Goal: Ask a question: Seek information or help from site administrators or community

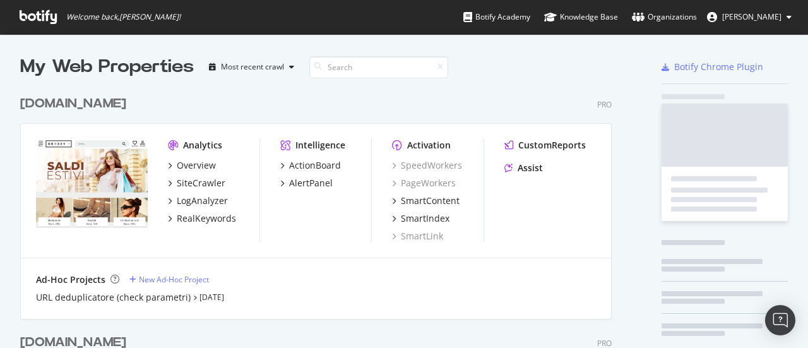
scroll to position [764, 592]
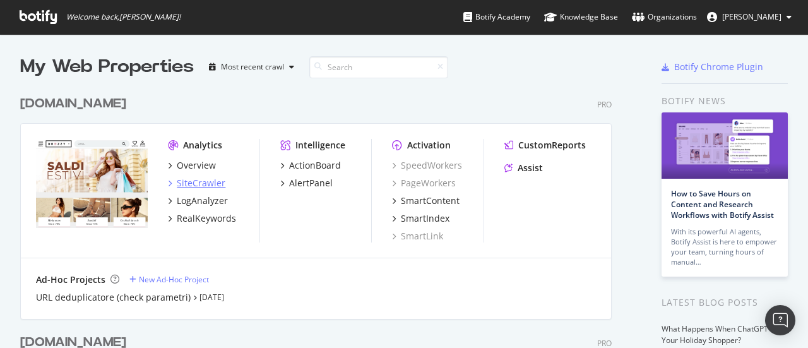
click at [200, 183] on div "SiteCrawler" at bounding box center [201, 183] width 49 height 13
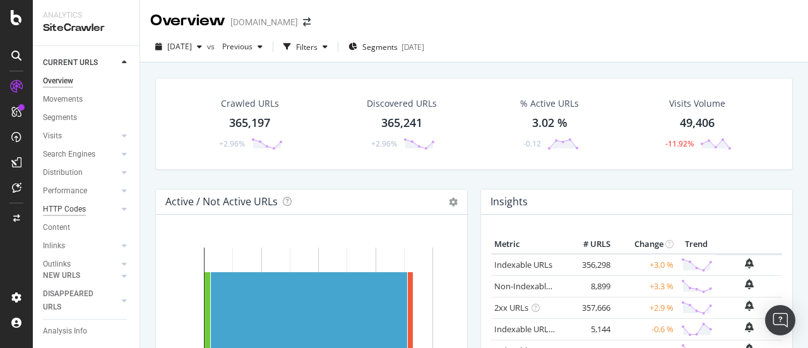
click at [66, 205] on div "HTTP Codes" at bounding box center [64, 209] width 43 height 13
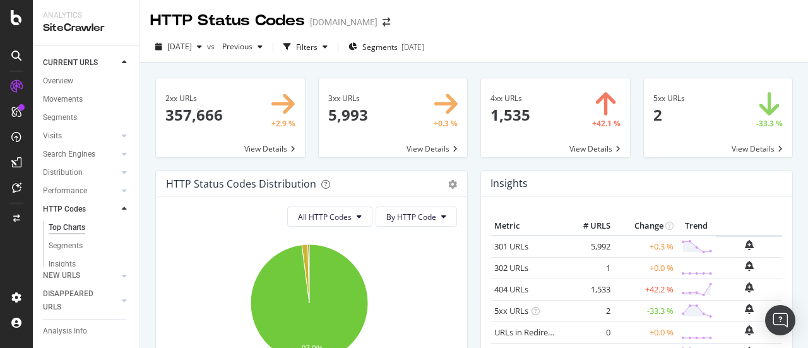
click at [590, 145] on span at bounding box center [555, 117] width 149 height 79
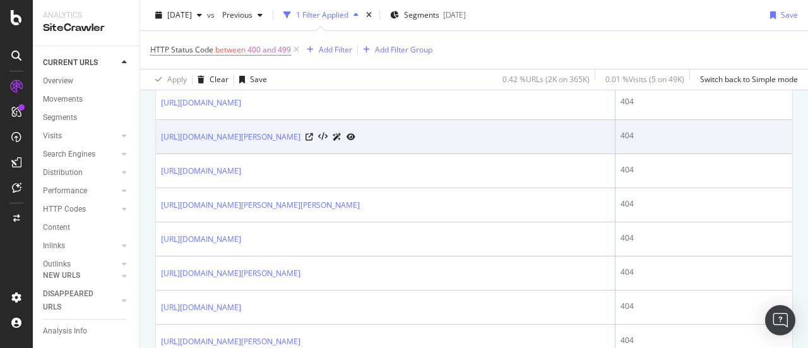
scroll to position [568, 0]
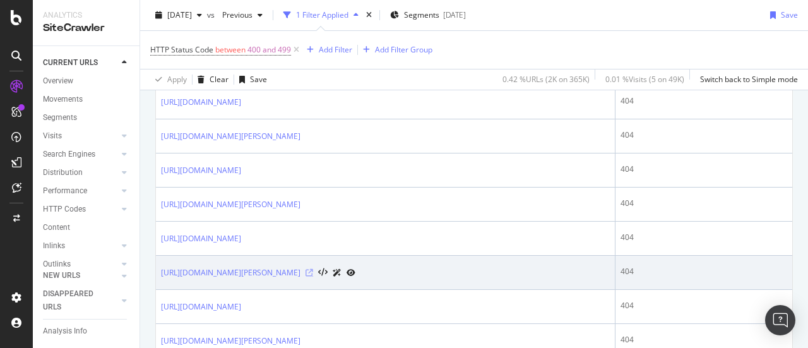
click at [313, 270] on icon at bounding box center [310, 273] width 8 height 8
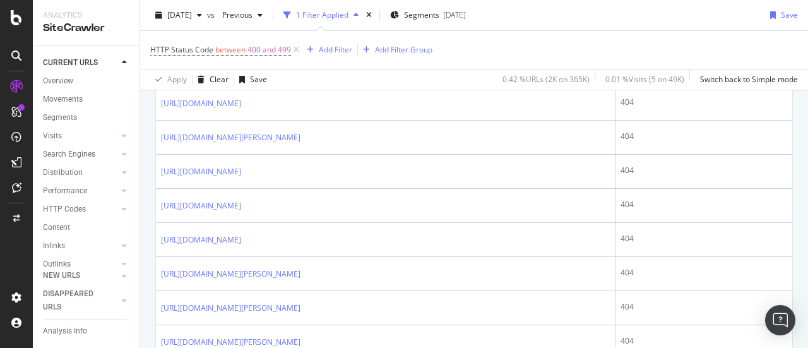
scroll to position [1074, 0]
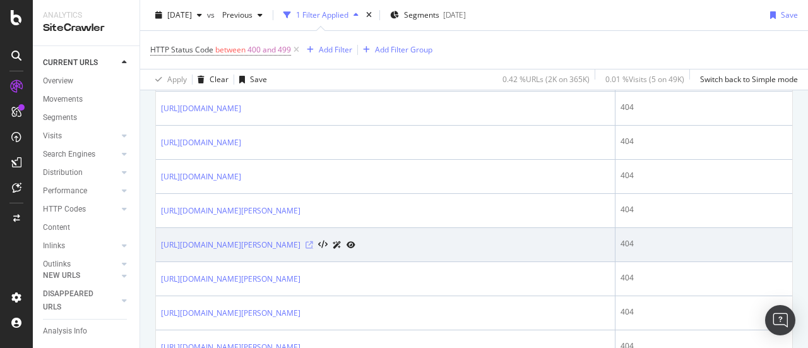
click at [313, 241] on icon at bounding box center [310, 245] width 8 height 8
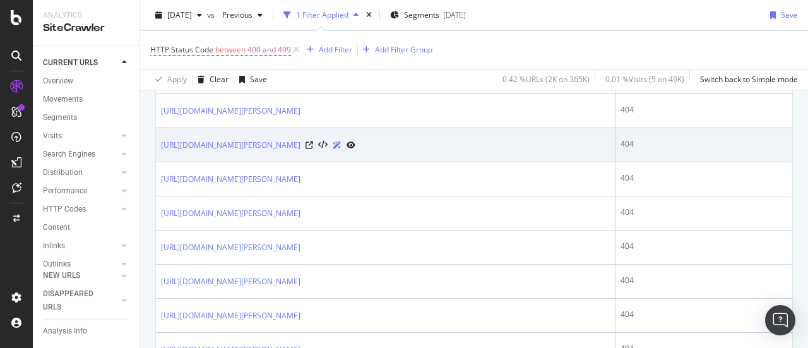
scroll to position [1200, 0]
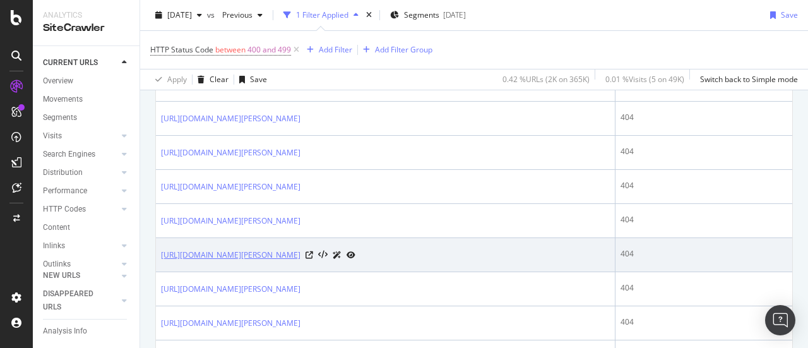
click at [301, 249] on link "https://www.drezzy.it/donna/borse?prodotto=zaino&q=zucca" at bounding box center [231, 255] width 140 height 13
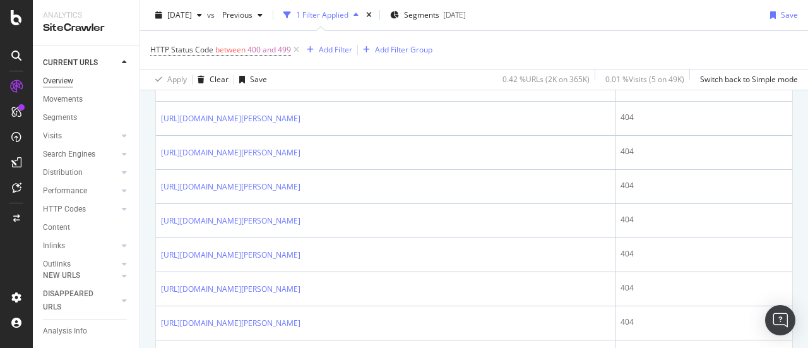
click at [69, 83] on div "Overview" at bounding box center [58, 81] width 30 height 13
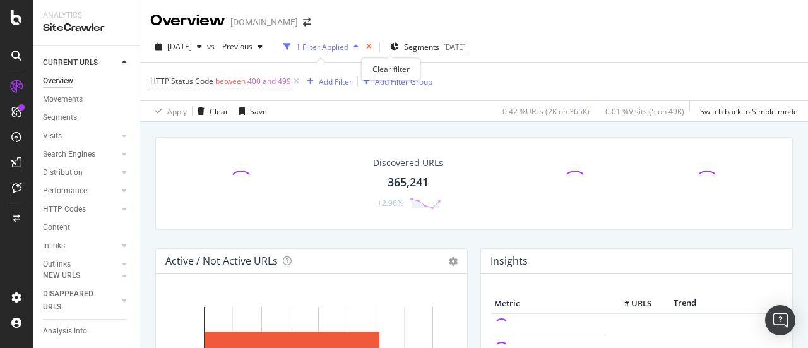
click at [372, 46] on icon "times" at bounding box center [369, 47] width 6 height 8
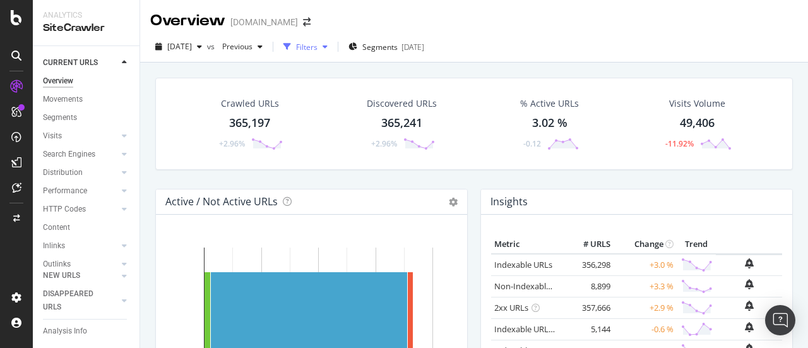
click at [318, 44] on div "Filters" at bounding box center [306, 47] width 21 height 11
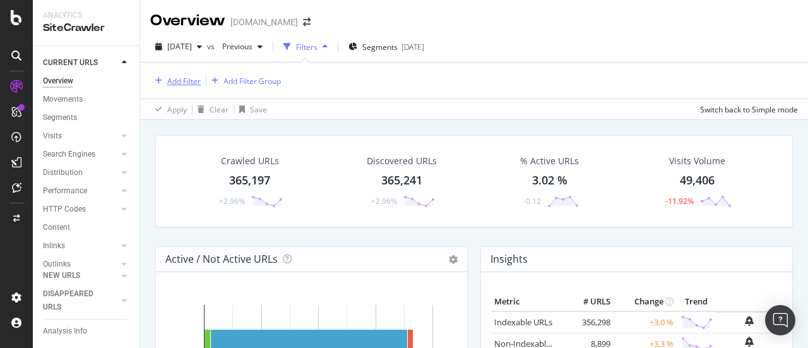
click at [183, 80] on div "Add Filter" at bounding box center [183, 81] width 33 height 11
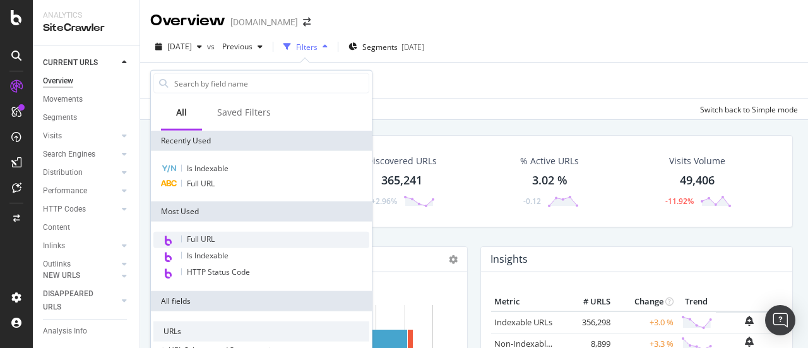
click at [208, 242] on span "Full URL" at bounding box center [201, 239] width 28 height 11
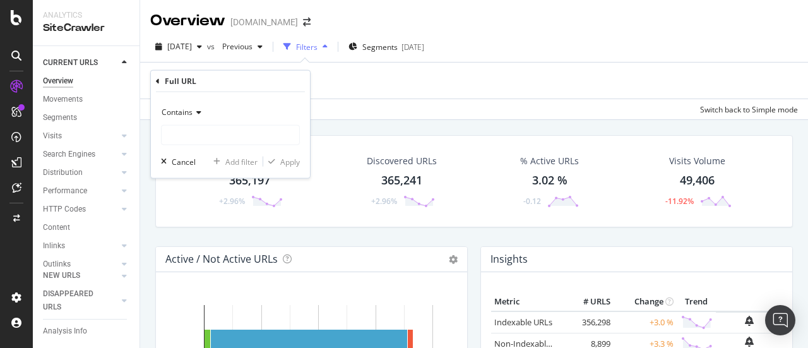
click at [200, 113] on icon at bounding box center [197, 113] width 9 height 8
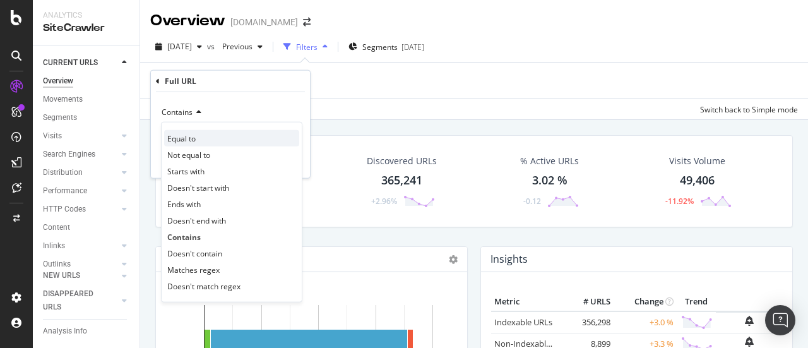
click at [195, 136] on span "Equal to" at bounding box center [181, 138] width 28 height 11
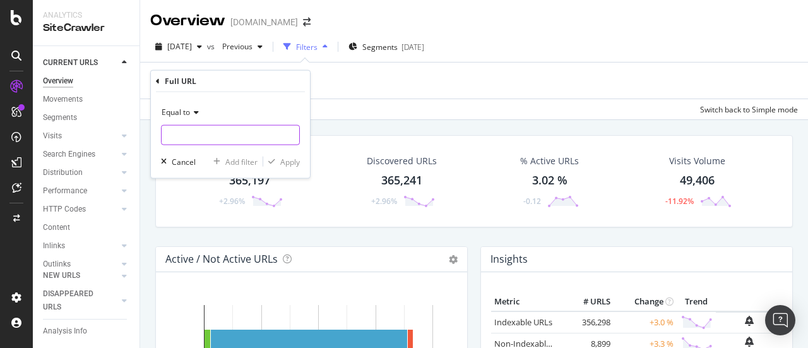
click at [207, 136] on input "text" at bounding box center [231, 135] width 138 height 20
paste input "https://www.drezzy.it/donna/borse?q=zucca"
type input "https://www.drezzy.it/donna/borse?q=zucca"
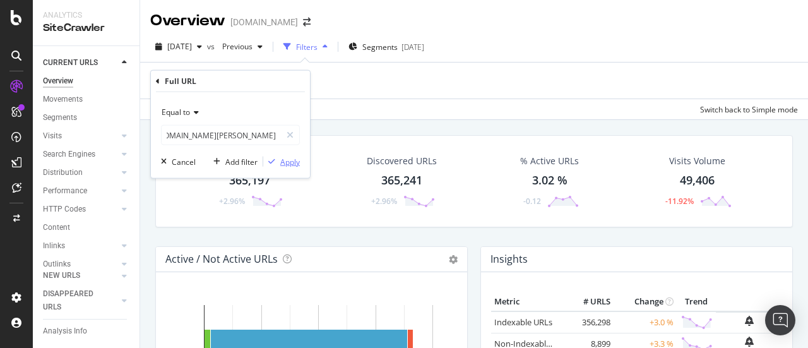
scroll to position [0, 0]
click at [284, 159] on div "Apply" at bounding box center [290, 161] width 20 height 11
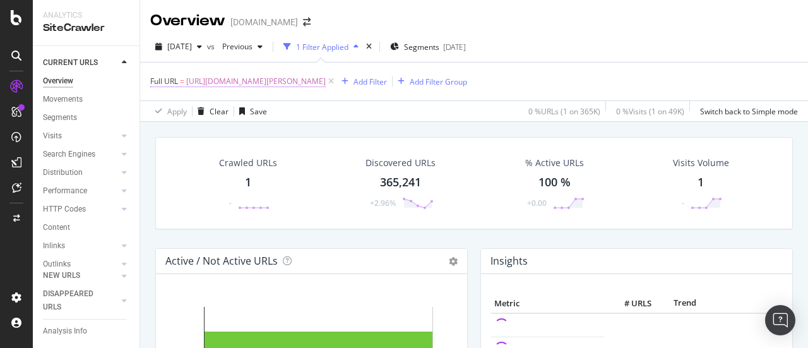
click at [275, 83] on span "https://www.drezzy.it/donna/borse?q=zucca" at bounding box center [256, 82] width 140 height 18
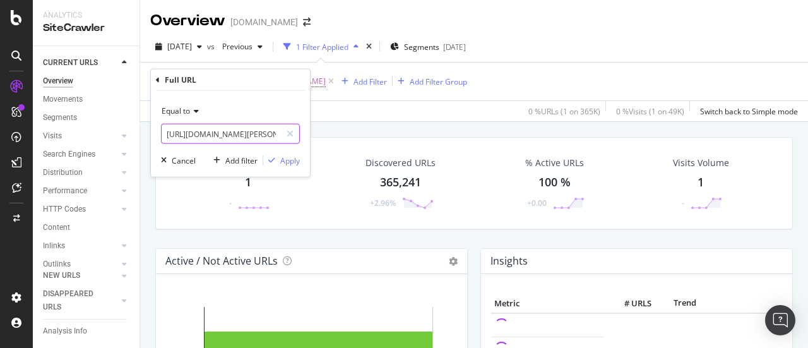
click at [222, 126] on input "https://www.drezzy.it/donna/borse?q=zucca" at bounding box center [221, 134] width 119 height 20
click at [215, 132] on input "https://www.drezzy.it/donna/borse?q=zucca" at bounding box center [221, 134] width 119 height 20
drag, startPoint x: 212, startPoint y: 134, endPoint x: 244, endPoint y: 135, distance: 31.6
click at [244, 135] on input "https://www.drezzy.it/donna/borse?q=zucca" at bounding box center [221, 134] width 119 height 20
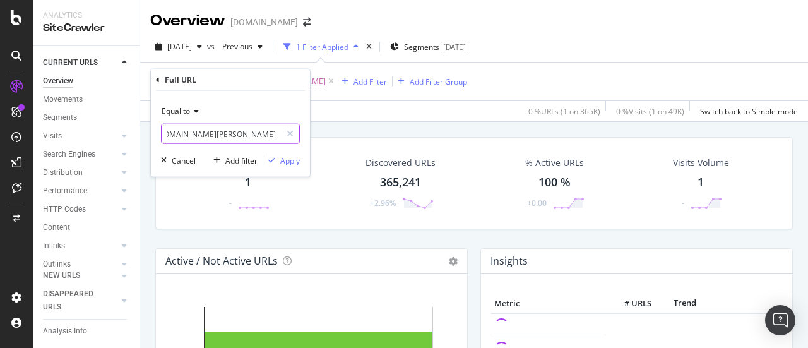
paste input "https://www.drezzy.it/offerte-moda"
type input "https://www.https://www.drezzy.it/offerte-moda?q=zucca"
click at [292, 157] on div "Apply" at bounding box center [290, 160] width 20 height 11
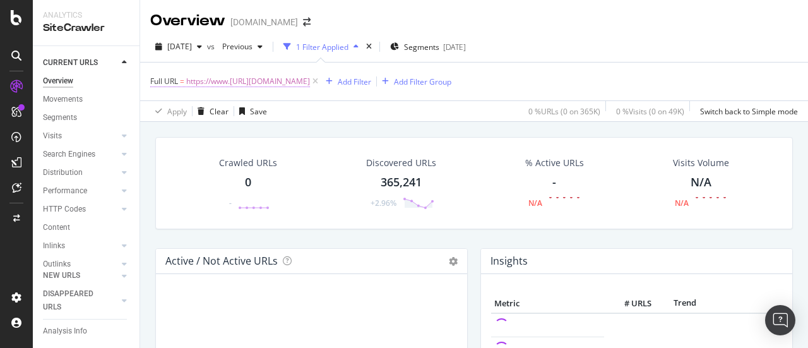
click at [239, 80] on span "https://www.https://www.drezzy.it/offerte-moda?q=zucca" at bounding box center [248, 82] width 124 height 18
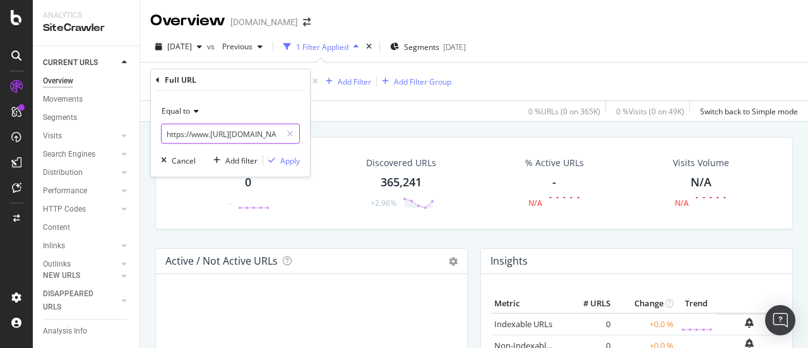
click at [219, 137] on input "https://www.https://www.drezzy.it/offerte-moda?q=zucca" at bounding box center [221, 134] width 119 height 20
click at [207, 135] on input "https://www.https://www.drezzy.it/offerte-moda?q=zucca" at bounding box center [221, 134] width 119 height 20
click at [236, 132] on input "https://www.https://www.drezzy.it/offerte-moda?q=zucca" at bounding box center [221, 134] width 119 height 20
type input "https://www.drezzy.it/offerte-moda?q=zucca"
click at [292, 161] on div "Apply" at bounding box center [290, 160] width 20 height 11
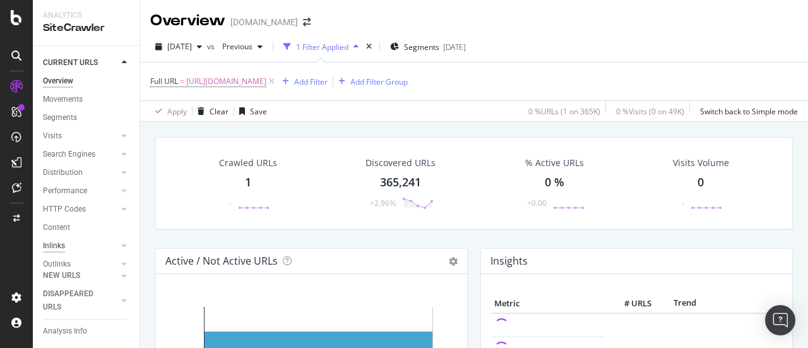
click at [64, 246] on div "Inlinks" at bounding box center [54, 245] width 22 height 13
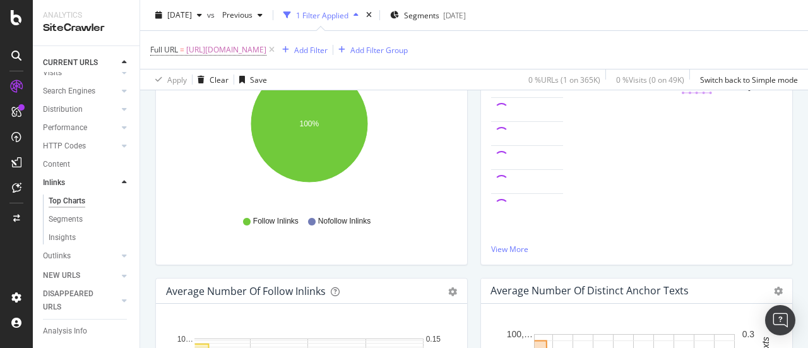
scroll to position [155, 0]
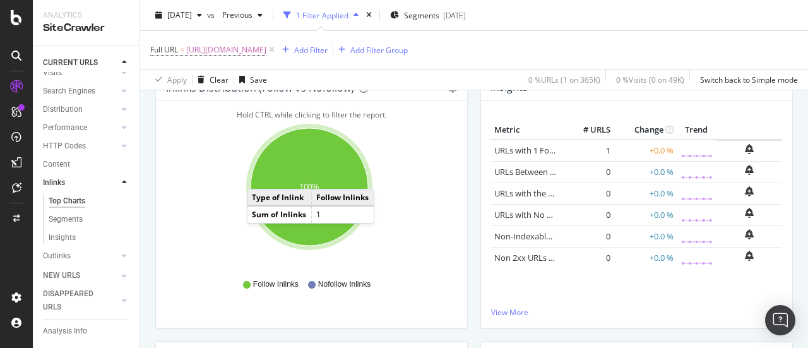
click at [260, 176] on ellipse "A chart." at bounding box center [309, 186] width 117 height 117
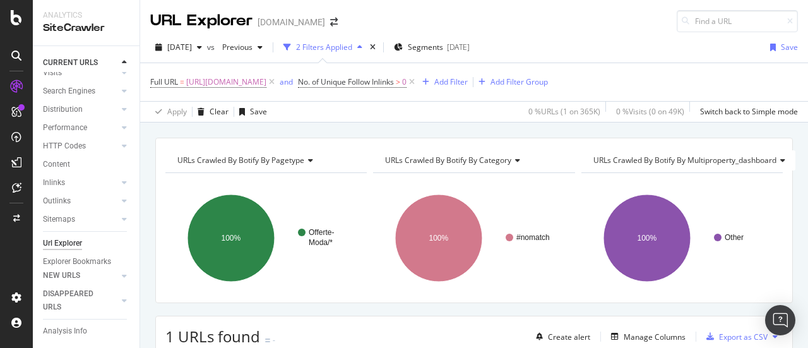
scroll to position [189, 0]
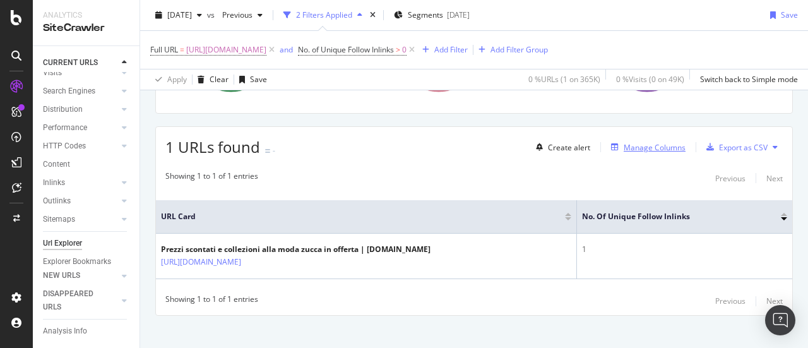
click at [644, 149] on div "Manage Columns" at bounding box center [655, 147] width 62 height 11
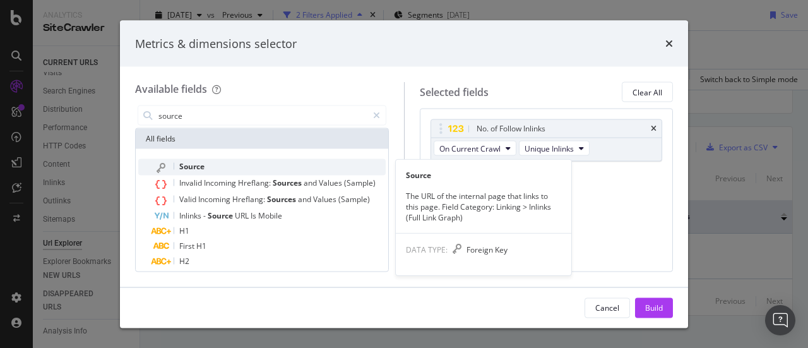
type input "source"
click at [210, 167] on div "Source" at bounding box center [269, 167] width 232 height 16
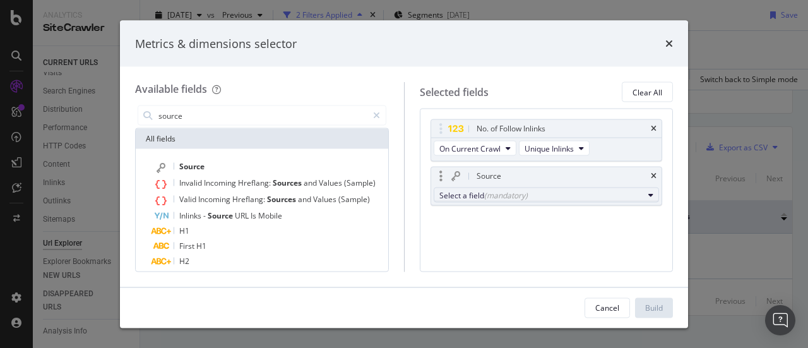
click at [491, 193] on div "(mandatory)" at bounding box center [506, 194] width 44 height 11
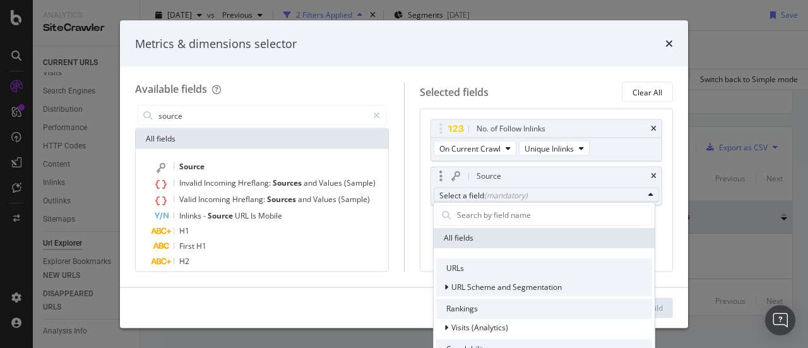
click at [464, 287] on span "URL Scheme and Segmentation" at bounding box center [507, 286] width 111 height 11
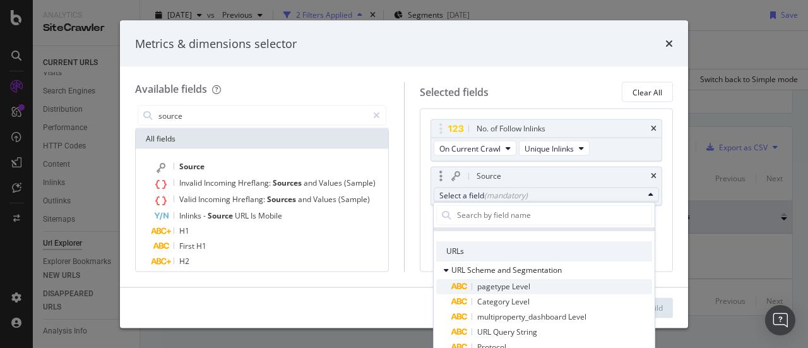
scroll to position [0, 0]
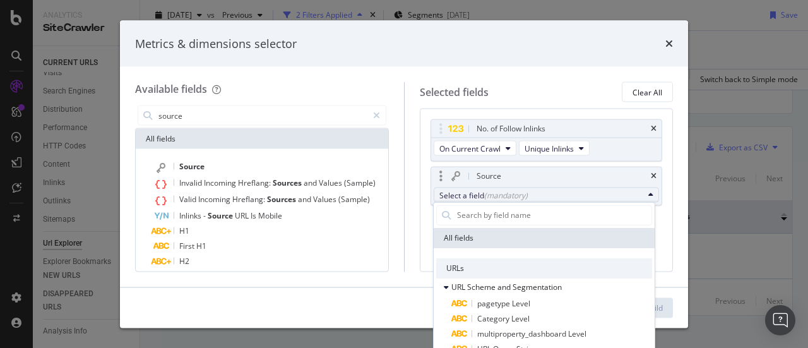
click at [473, 234] on div "All fields" at bounding box center [544, 237] width 221 height 20
click at [474, 218] on input "modal" at bounding box center [554, 214] width 196 height 19
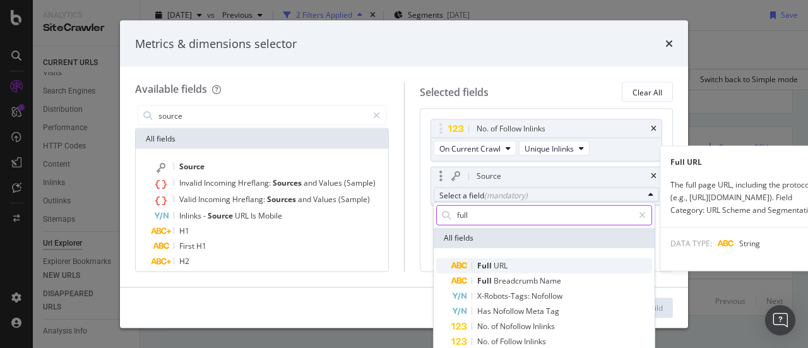
type input "full"
click at [499, 268] on span "URL" at bounding box center [501, 265] width 14 height 11
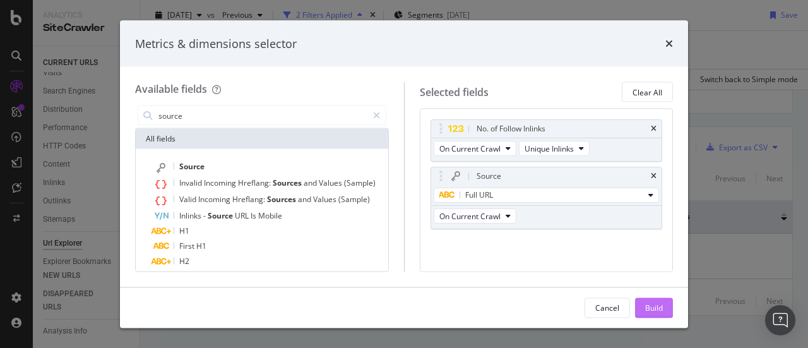
click at [659, 304] on div "Build" at bounding box center [654, 307] width 18 height 11
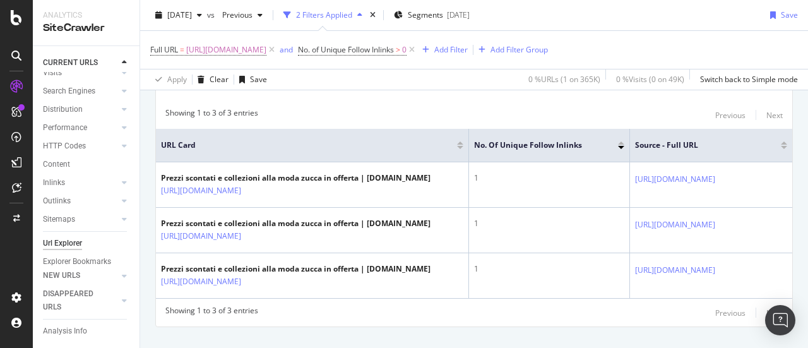
scroll to position [0, 54]
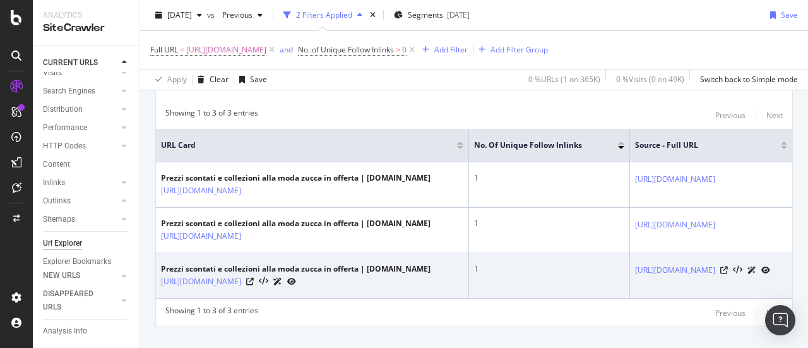
drag, startPoint x: 715, startPoint y: 273, endPoint x: 500, endPoint y: 276, distance: 214.8
click at [630, 276] on td "https://www.drezzy.it/offerte-moda?q=zucca&condizione=usato" at bounding box center [711, 275] width 162 height 45
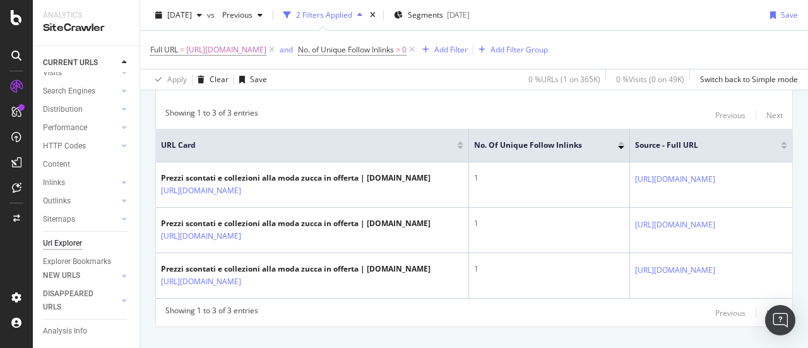
copy link "https://www.drezzy.it/offerte-moda?q=zucca&condizione=usato"
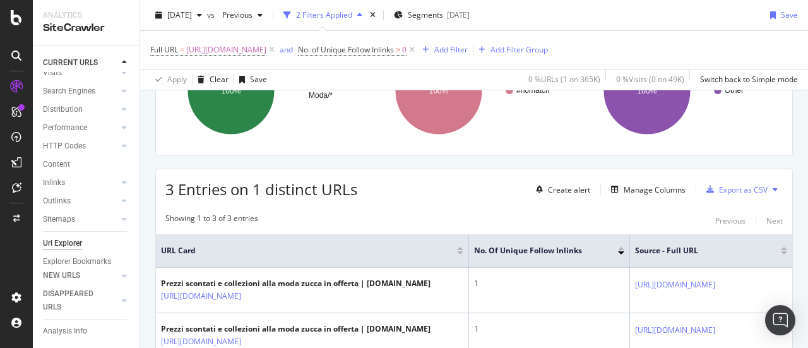
scroll to position [63, 0]
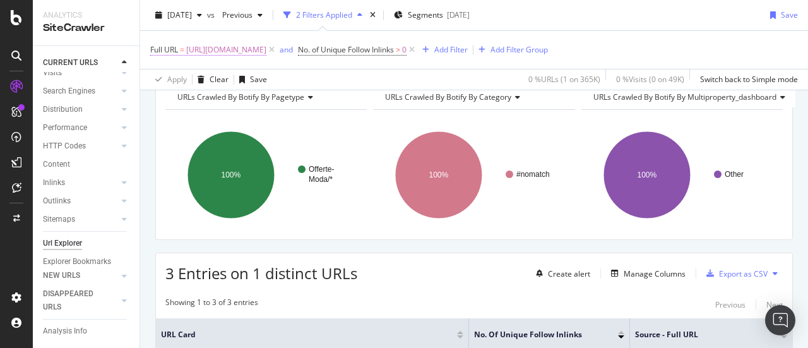
click at [267, 51] on span "https://www.drezzy.it/offerte-moda?q=zucca" at bounding box center [226, 50] width 80 height 18
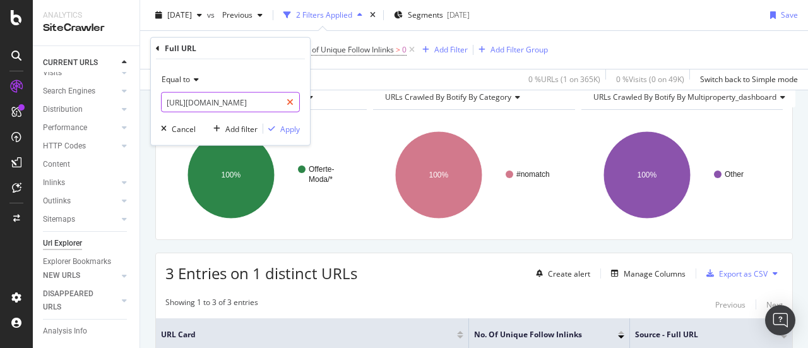
click at [293, 102] on icon at bounding box center [290, 102] width 7 height 9
click at [255, 104] on input "text" at bounding box center [231, 102] width 138 height 20
paste input "https://www.drezzy.it/offerte-moda?q=zucca&condizione=usato"
type input "https://www.drezzy.it/offerte-moda?q=zucca&condizione=usato"
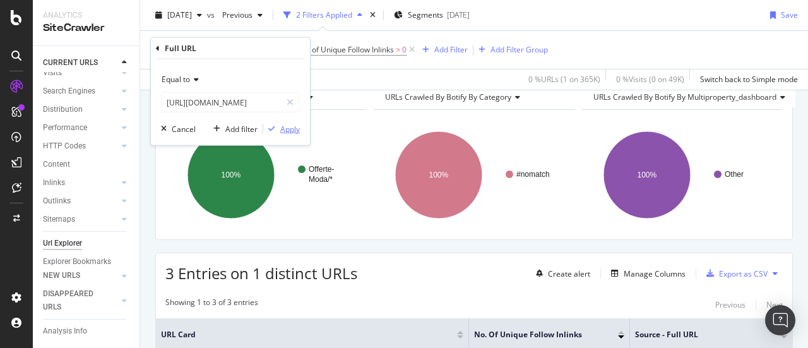
scroll to position [0, 0]
click at [279, 129] on div "button" at bounding box center [271, 129] width 17 height 8
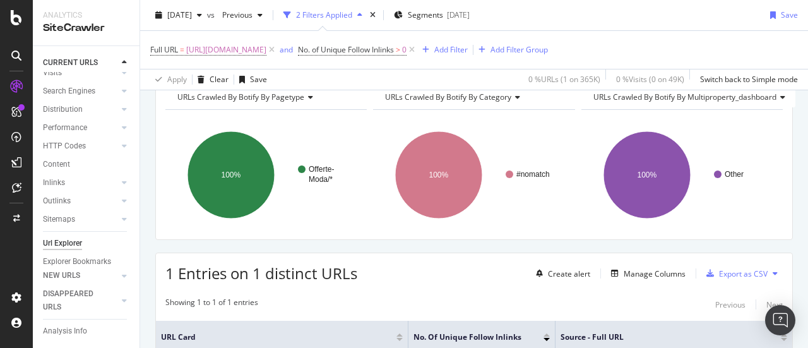
scroll to position [206, 0]
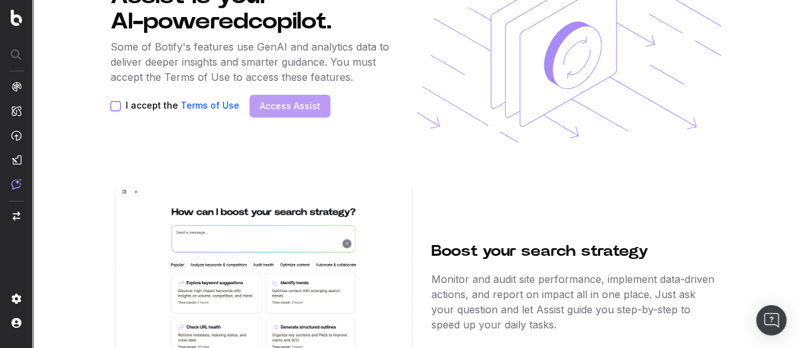
click at [115, 104] on button "I accept the Terms of Use" at bounding box center [116, 106] width 10 height 10
click at [272, 111] on link "Access Assist" at bounding box center [290, 106] width 61 height 13
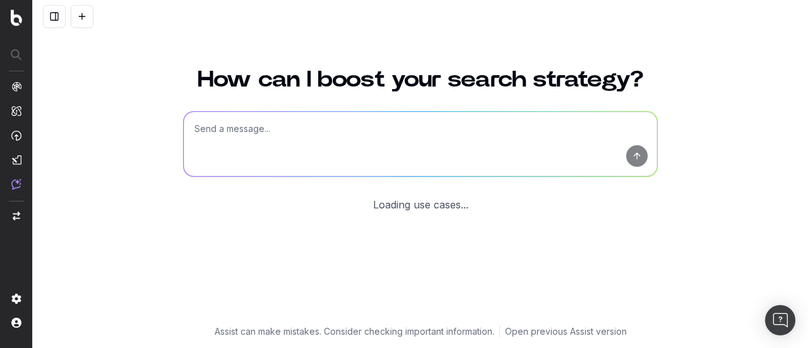
scroll to position [131, 0]
type textarea "Change in clicks/CTR/impressions over last 28 days vs last (branded vs non-bran…"
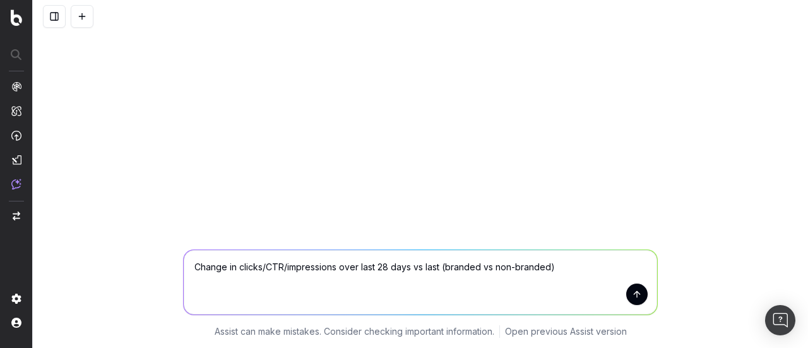
scroll to position [0, 0]
click at [57, 21] on button at bounding box center [54, 16] width 23 height 23
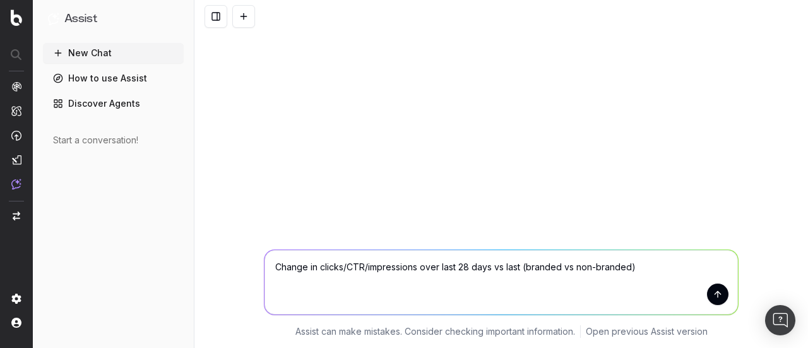
click at [124, 50] on button "New Chat" at bounding box center [113, 53] width 141 height 20
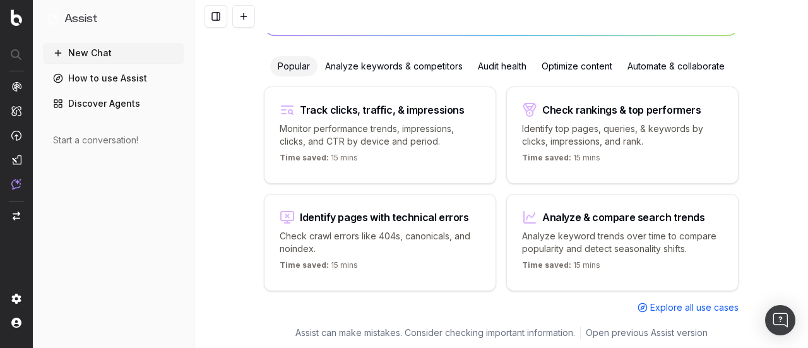
scroll to position [15, 0]
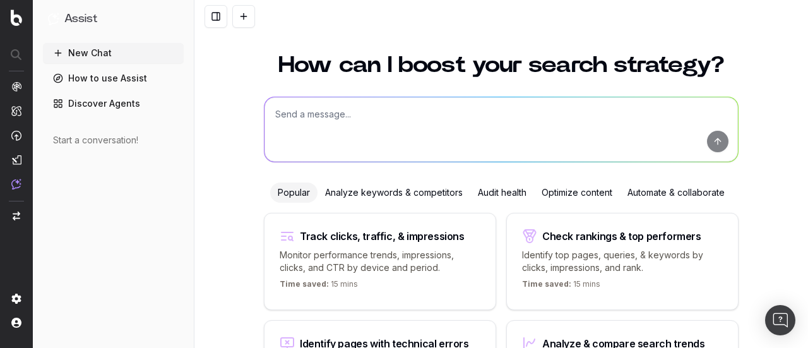
click at [347, 117] on textarea at bounding box center [502, 129] width 474 height 64
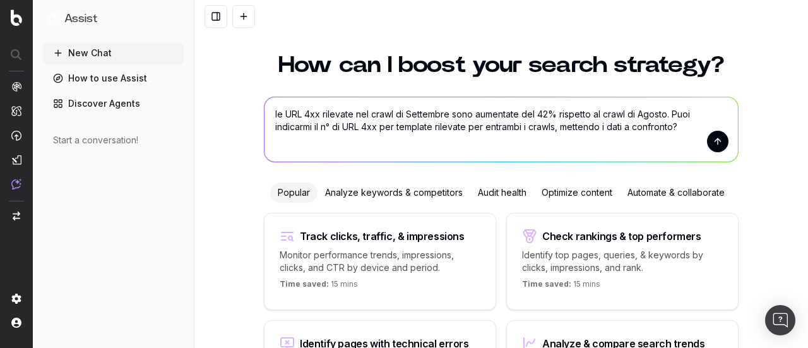
type textarea "le URL 4xx rilevate nel crawl di Settembre sono aumentate del 42% rispetto al c…"
click at [712, 141] on button "submit" at bounding box center [717, 141] width 21 height 21
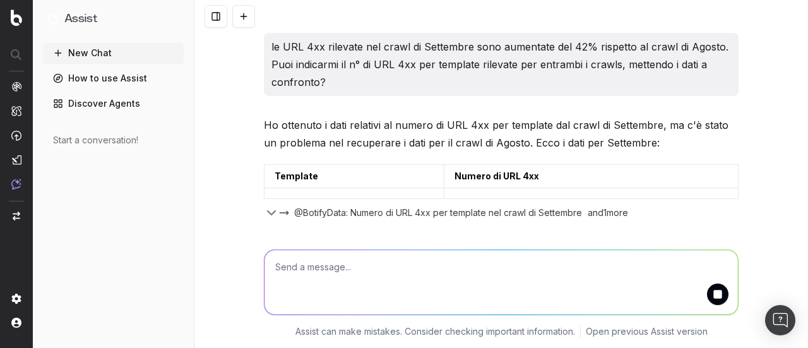
scroll to position [22, 0]
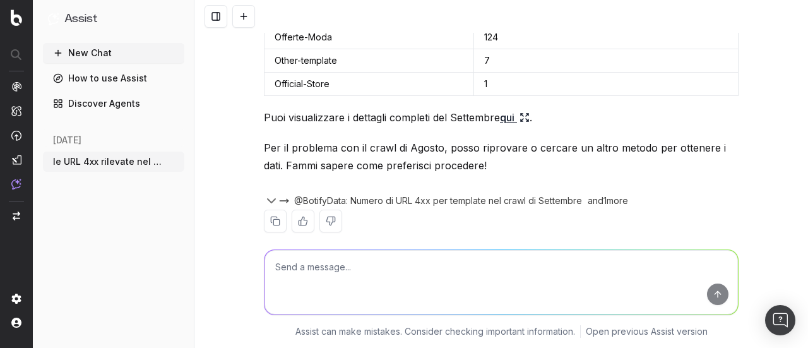
scroll to position [202, 0]
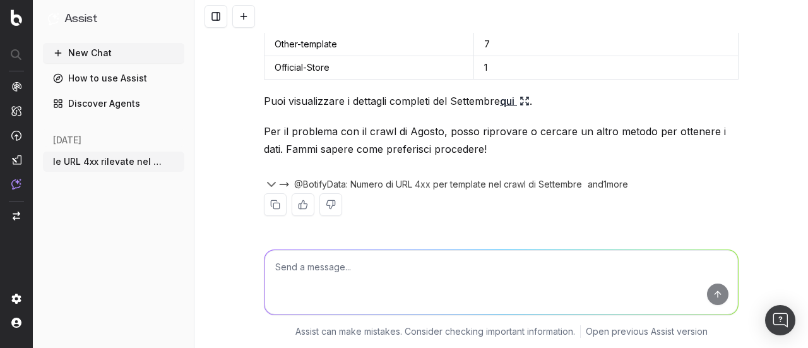
click at [336, 267] on textarea at bounding box center [502, 282] width 474 height 64
type textarea "prova a recuperare i dati del crawl di agosto 2025"
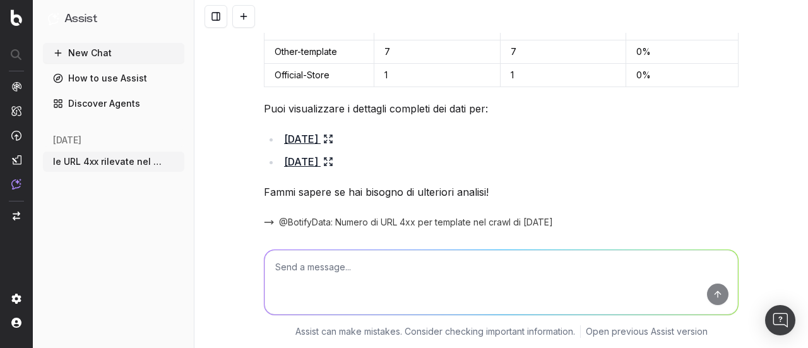
scroll to position [568, 0]
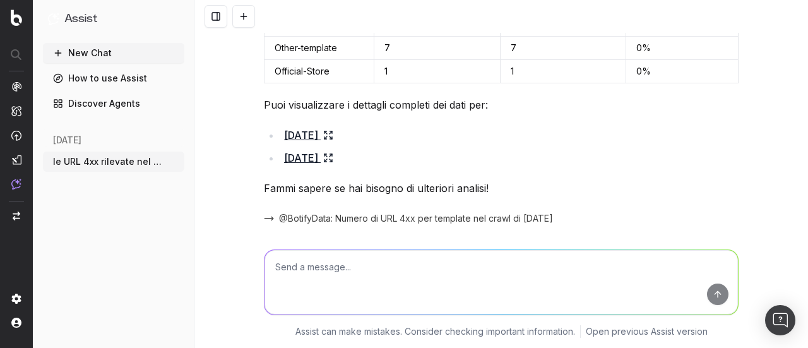
click at [321, 153] on link "Settembre 2025" at bounding box center [308, 158] width 49 height 18
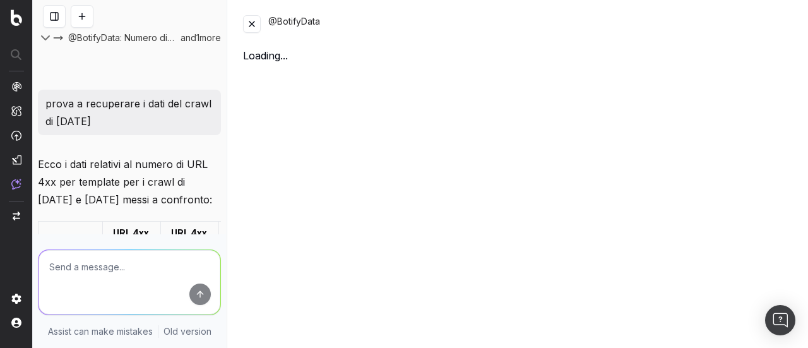
scroll to position [897, 0]
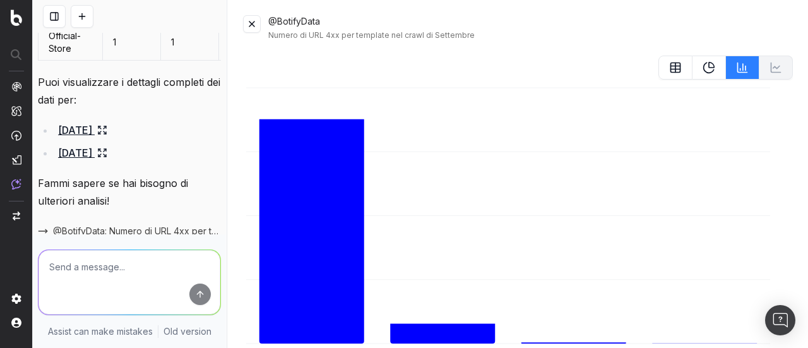
click at [249, 25] on button at bounding box center [252, 24] width 18 height 18
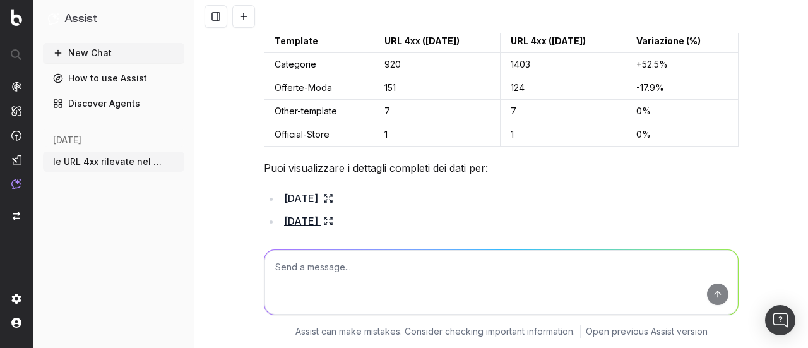
scroll to position [442, 0]
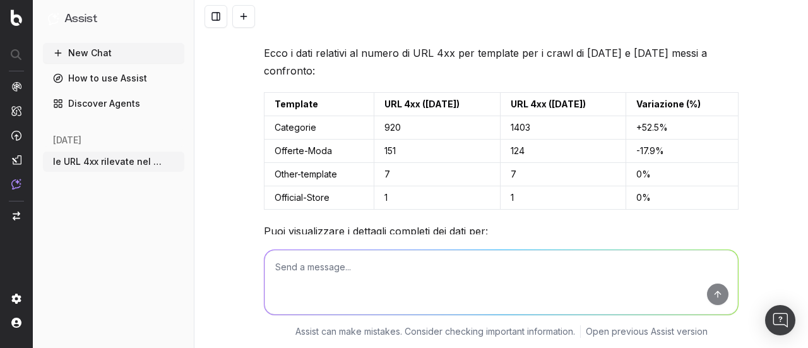
click at [345, 267] on textarea at bounding box center [502, 282] width 474 height 64
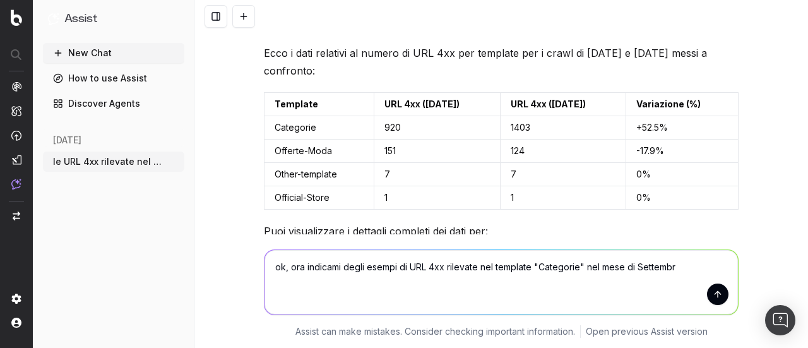
type textarea "ok, ora indicami degli esempi di URL 4xx rilevate nel template "Categorie" nel …"
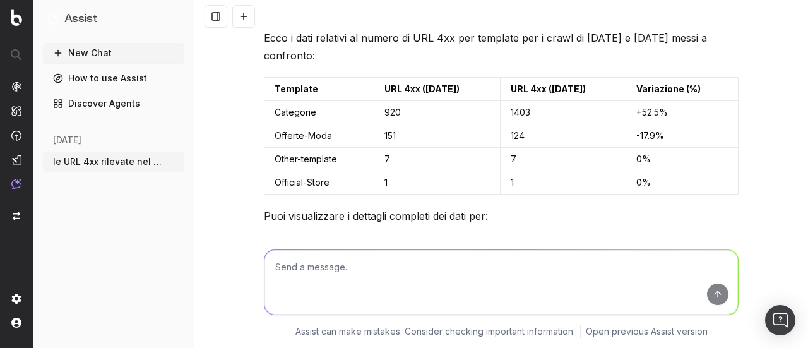
scroll to position [437, 0]
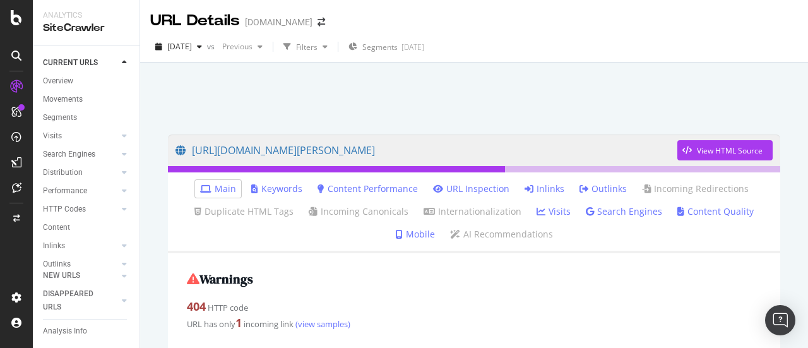
click at [556, 189] on link "Inlinks" at bounding box center [545, 189] width 40 height 13
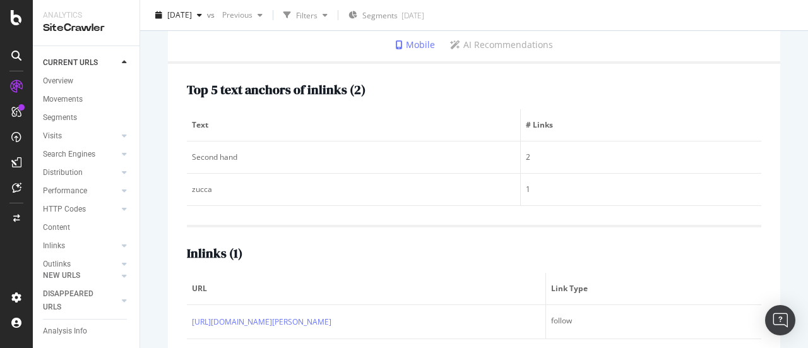
scroll to position [211, 0]
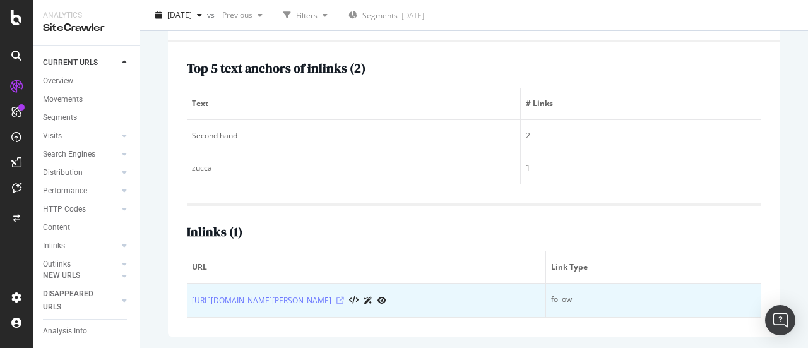
click at [344, 299] on icon at bounding box center [341, 301] width 8 height 8
click at [330, 303] on link "https://www.drezzy.it/donna/borse?prodotto=zaino&q=zucca&condizione=usato" at bounding box center [262, 300] width 140 height 13
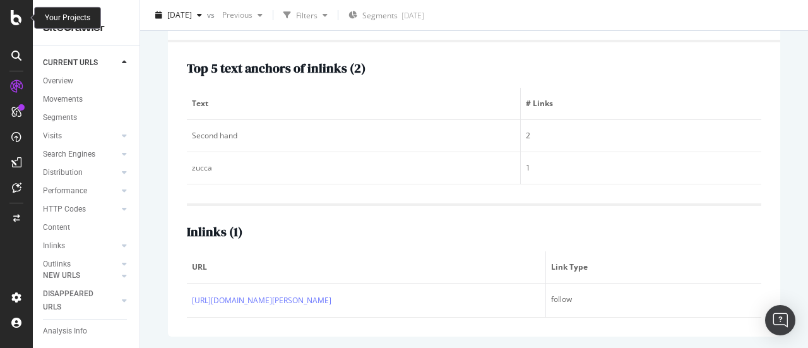
click at [18, 18] on icon at bounding box center [16, 17] width 11 height 15
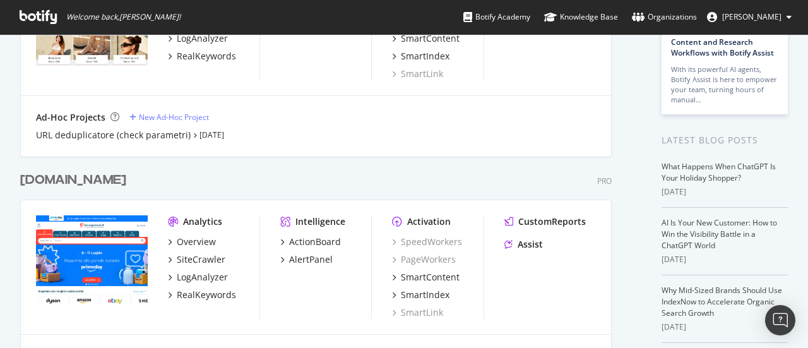
scroll to position [189, 0]
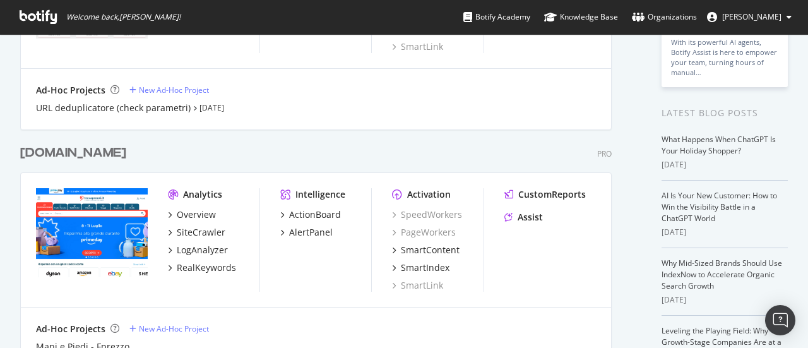
click at [191, 239] on div "Overview SiteCrawler LogAnalyzer RealKeywords" at bounding box center [213, 241] width 91 height 66
click at [196, 234] on div "SiteCrawler" at bounding box center [201, 232] width 49 height 13
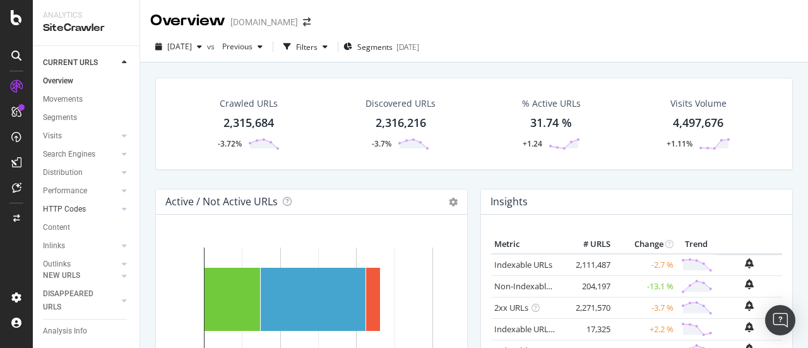
click at [88, 208] on link "HTTP Codes" at bounding box center [80, 209] width 75 height 13
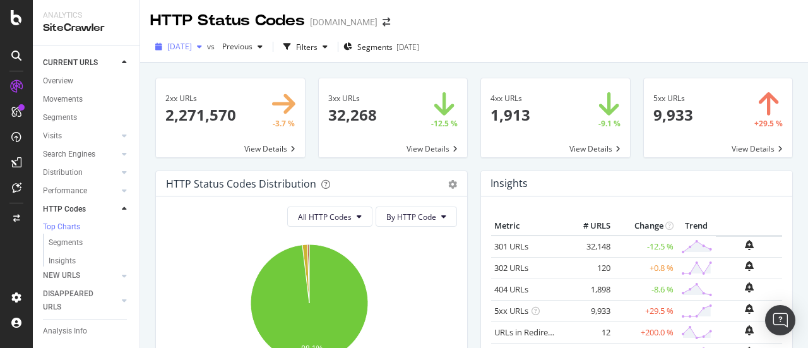
click at [192, 51] on span "2025 Sep. 1st" at bounding box center [179, 46] width 25 height 11
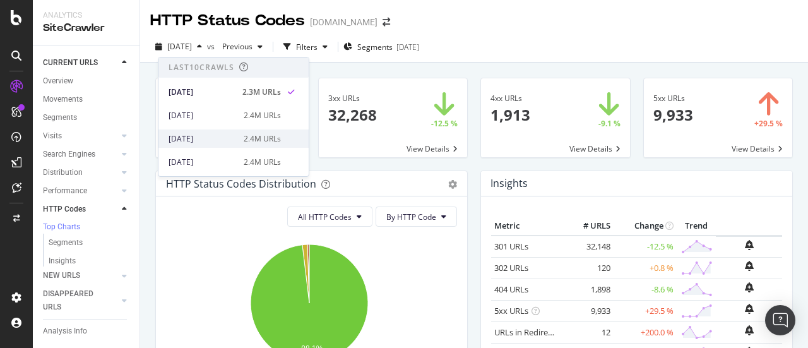
click at [199, 133] on div "2025 Jul. 1st" at bounding box center [203, 138] width 68 height 11
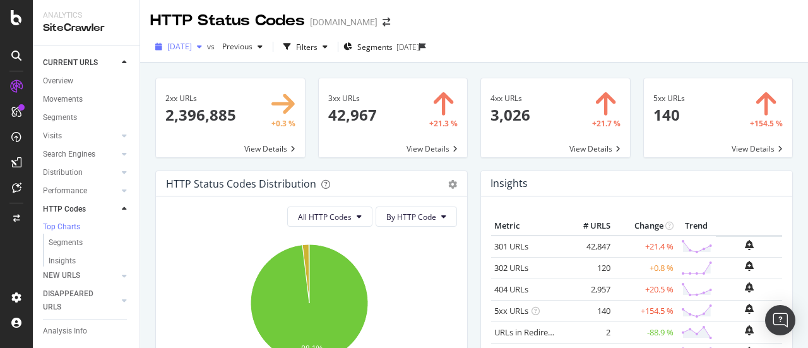
click at [172, 44] on span "2025 Jul. 1st" at bounding box center [179, 46] width 25 height 11
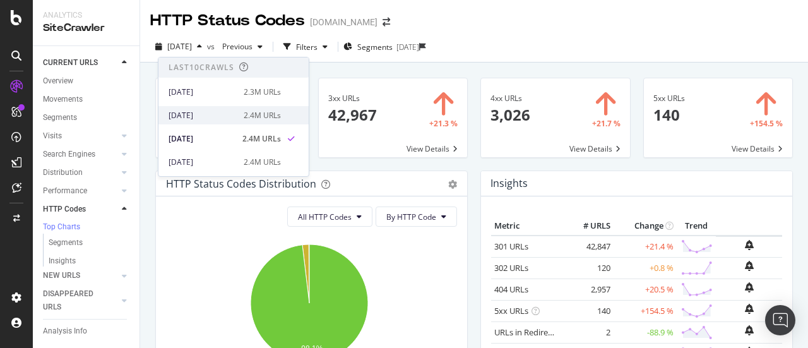
click at [208, 113] on div "2025 Aug. 1st" at bounding box center [203, 115] width 68 height 11
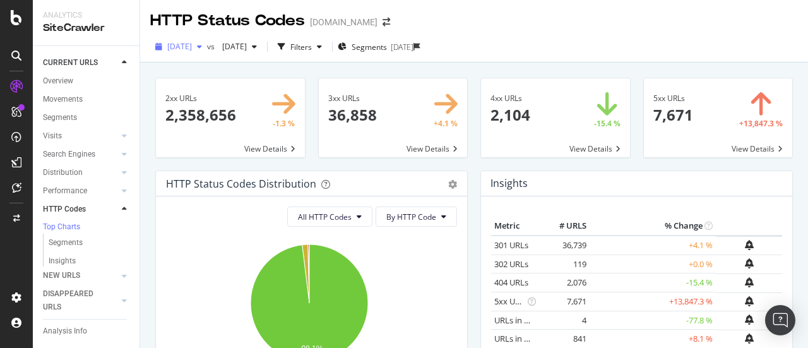
click at [192, 46] on span "2025 Aug. 1st" at bounding box center [179, 46] width 25 height 11
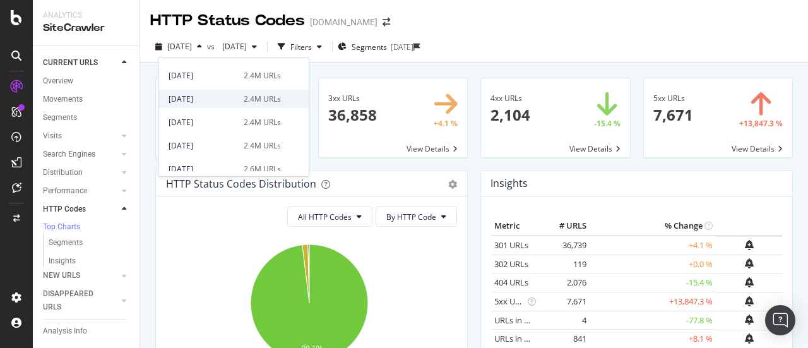
scroll to position [126, 0]
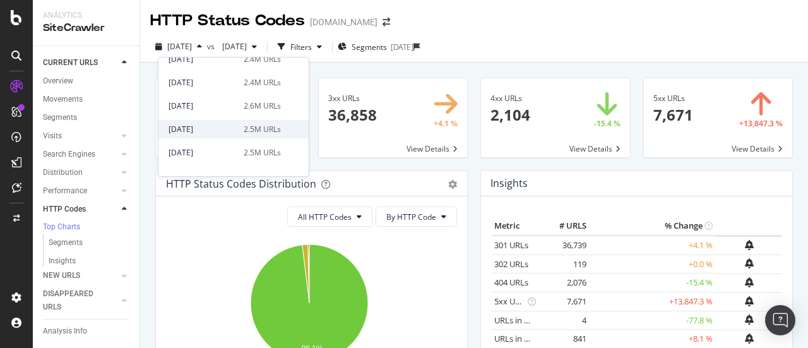
click at [205, 124] on div "2025 Feb. 1st" at bounding box center [203, 129] width 68 height 11
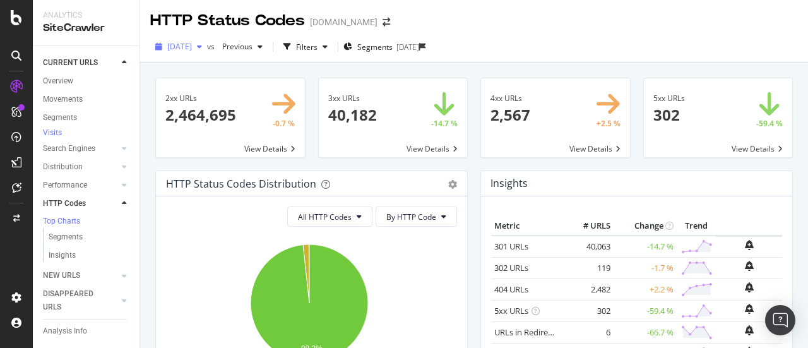
click at [172, 46] on span "2025 Feb. 1st" at bounding box center [179, 46] width 25 height 11
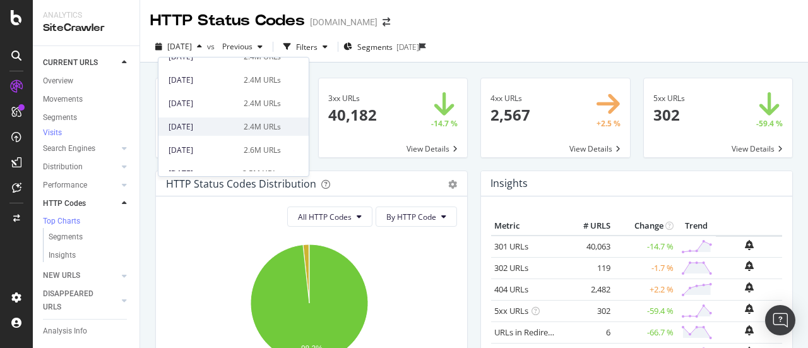
scroll to position [63, 0]
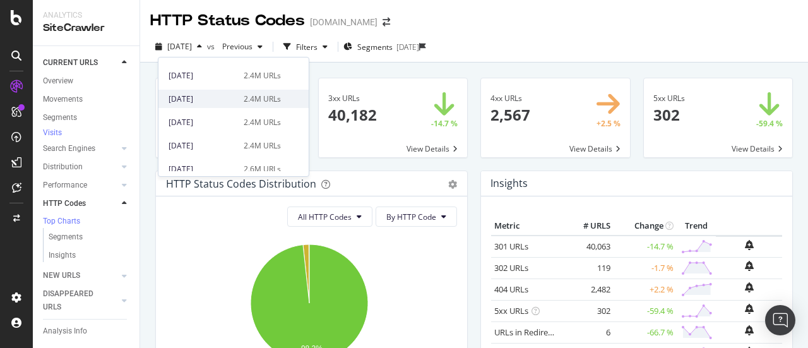
click at [193, 97] on div "2025 Jun. 1st" at bounding box center [203, 98] width 68 height 11
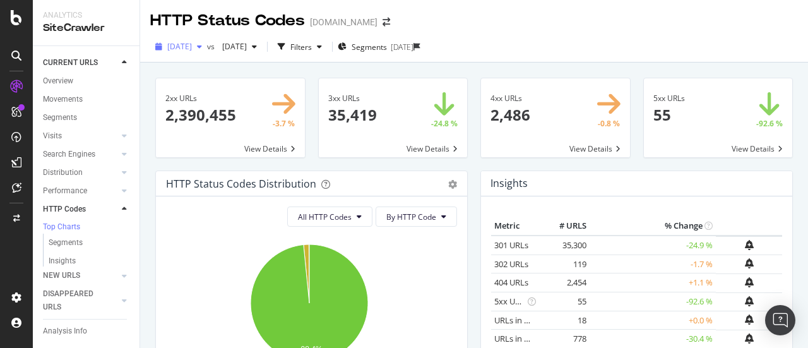
click at [169, 45] on span "2025 Jun. 1st" at bounding box center [179, 46] width 25 height 11
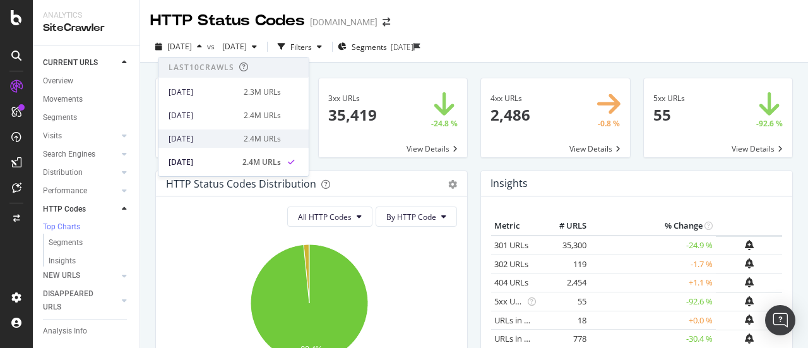
click at [201, 136] on div "2025 Jul. 1st" at bounding box center [203, 138] width 68 height 11
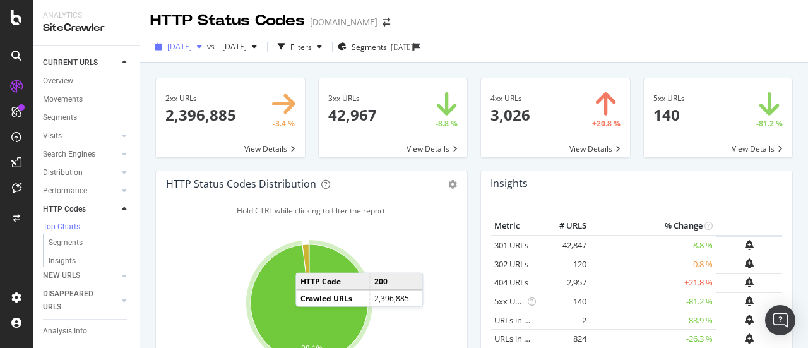
click at [189, 51] on span "2025 Jul. 1st" at bounding box center [179, 46] width 25 height 11
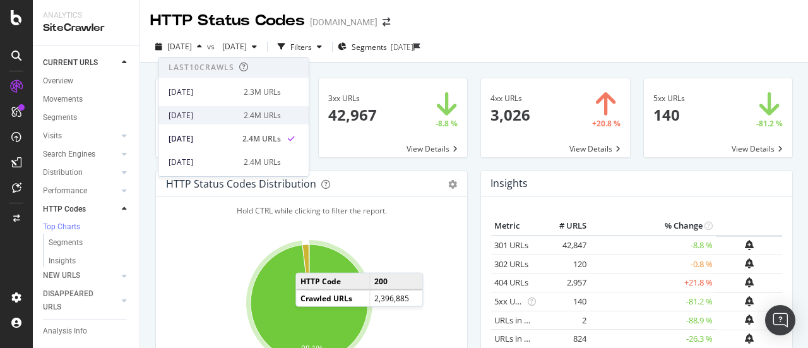
click at [207, 119] on div "2025 Aug. 1st" at bounding box center [203, 115] width 68 height 11
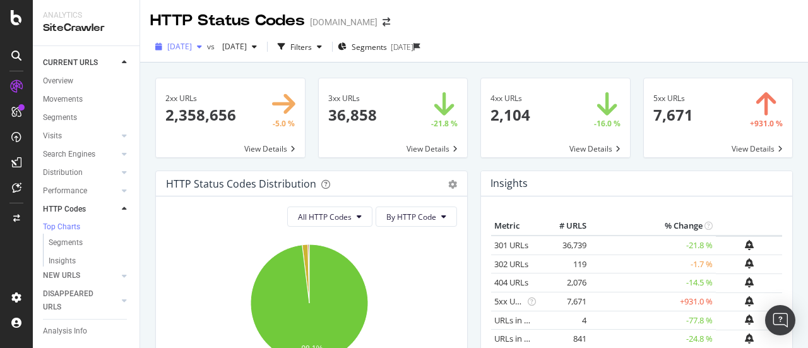
click at [192, 48] on span "2025 Aug. 1st" at bounding box center [179, 46] width 25 height 11
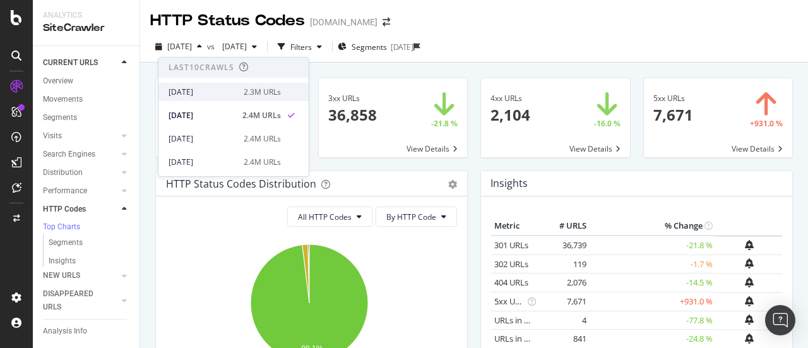
click at [206, 90] on div "2025 Sep. 1st" at bounding box center [203, 92] width 68 height 11
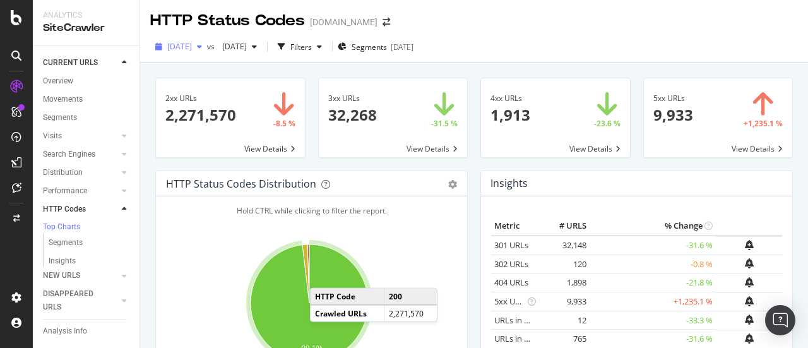
click at [192, 45] on span "2025 Sep. 1st" at bounding box center [179, 46] width 25 height 11
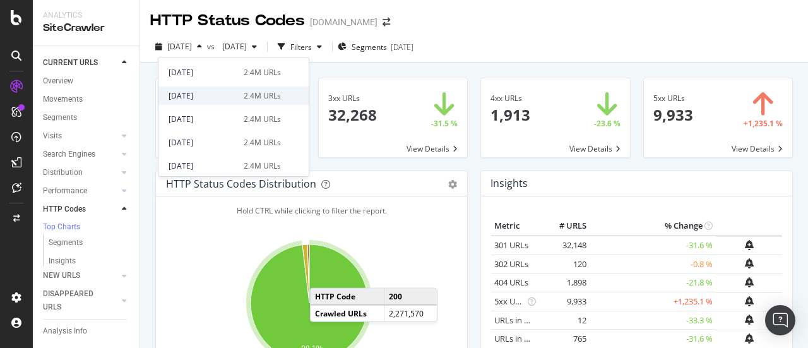
scroll to position [63, 0]
click at [203, 104] on div "2025 Jun. 1st" at bounding box center [203, 98] width 68 height 11
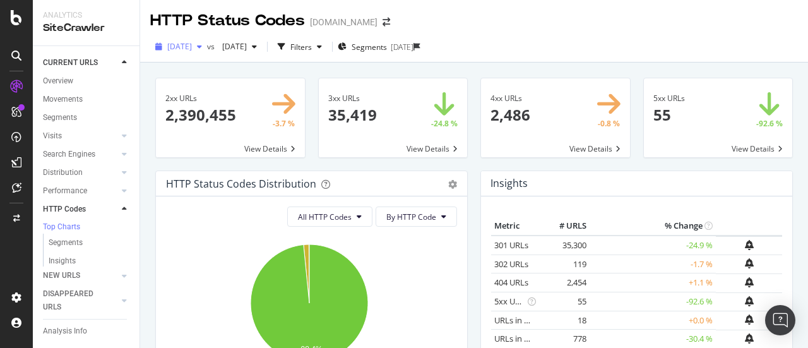
click at [192, 49] on span "2025 Jun. 1st" at bounding box center [179, 46] width 25 height 11
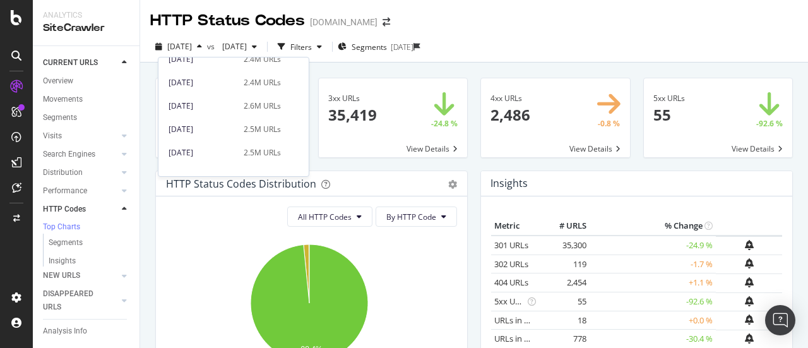
scroll to position [63, 0]
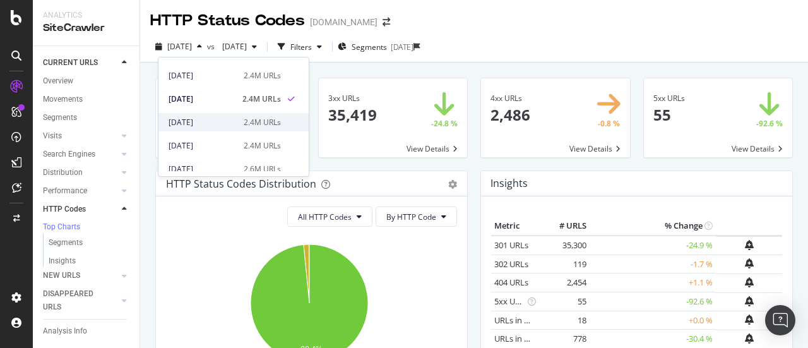
click at [205, 118] on div "2025 May. 1st" at bounding box center [203, 122] width 68 height 11
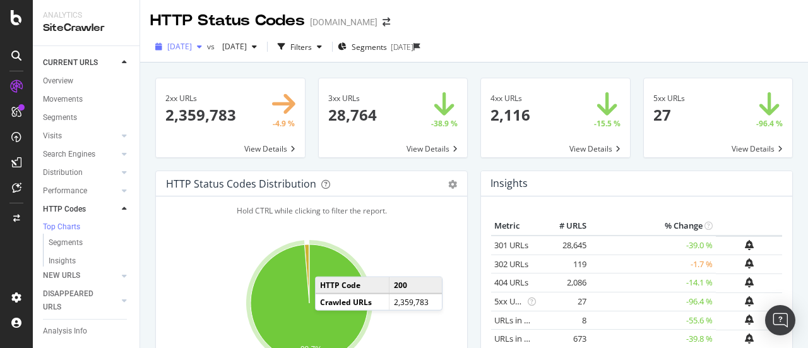
click at [191, 49] on span "2025 May. 1st" at bounding box center [179, 46] width 25 height 11
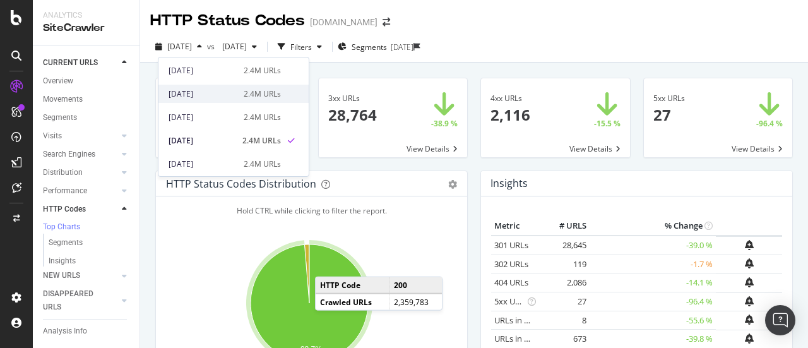
scroll to position [63, 0]
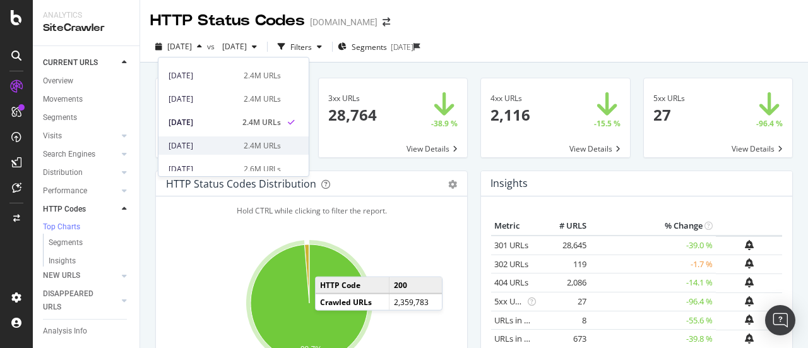
click at [208, 143] on div "2025 Apr. 1st" at bounding box center [203, 145] width 68 height 11
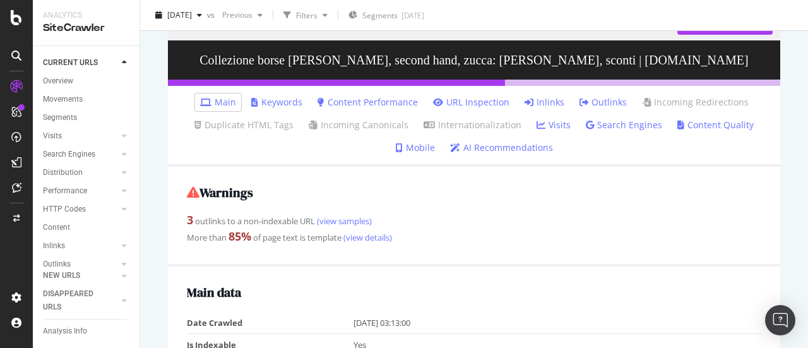
scroll to position [126, 0]
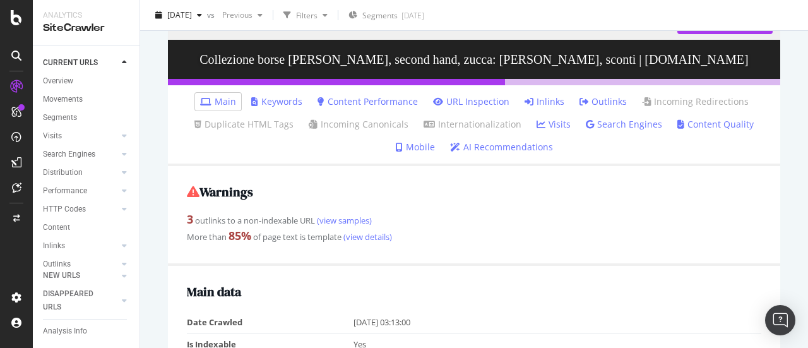
click at [557, 100] on link "Inlinks" at bounding box center [545, 101] width 40 height 13
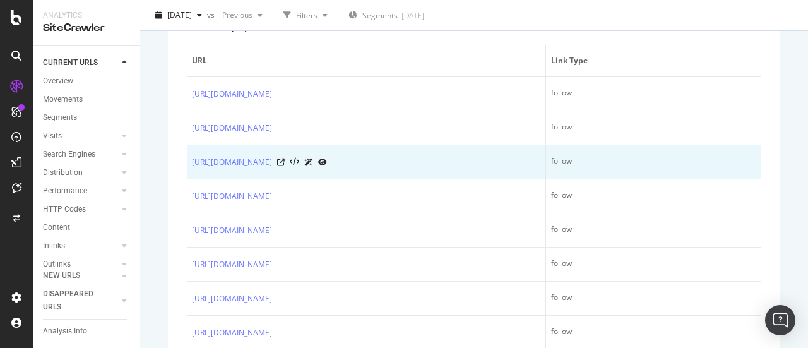
scroll to position [405, 0]
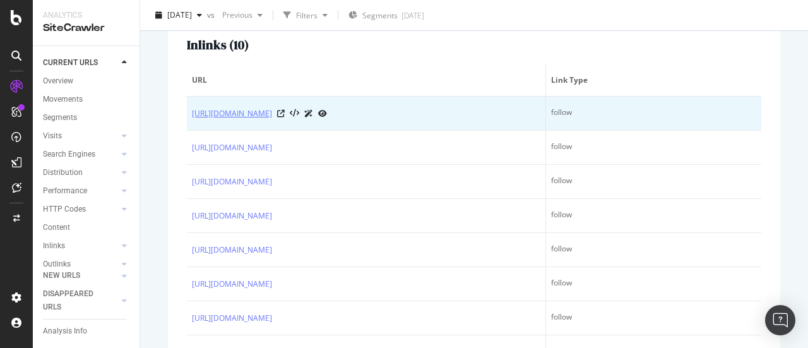
click at [272, 113] on link "[URL][DOMAIN_NAME][PERSON_NAME]" at bounding box center [232, 113] width 80 height 13
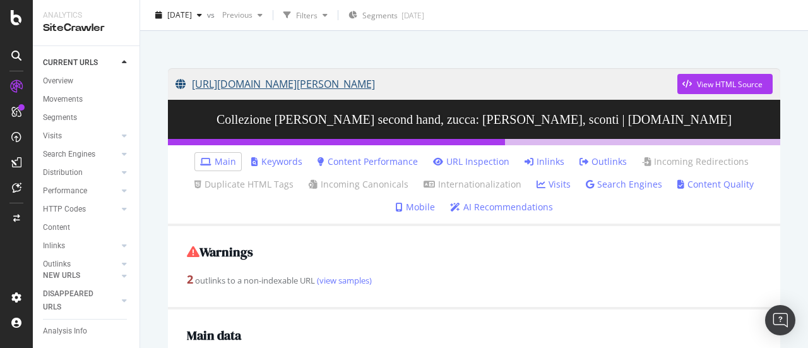
scroll to position [126, 0]
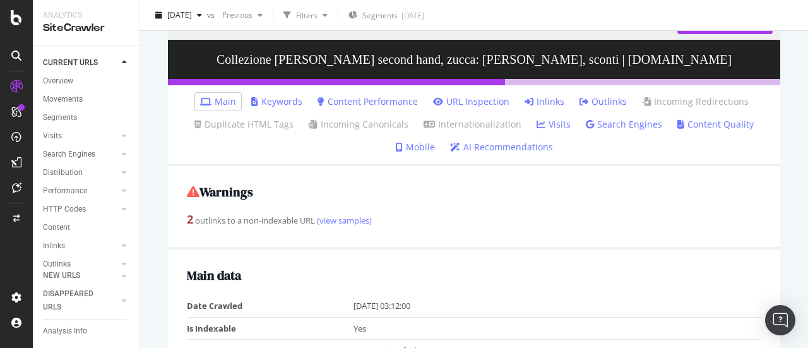
click at [548, 103] on link "Inlinks" at bounding box center [545, 101] width 40 height 13
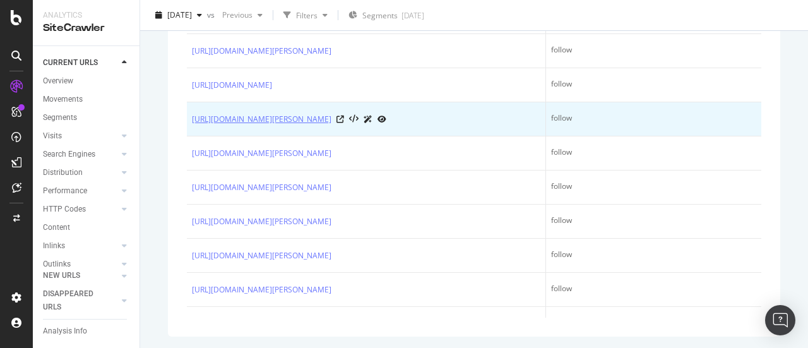
scroll to position [533, 0]
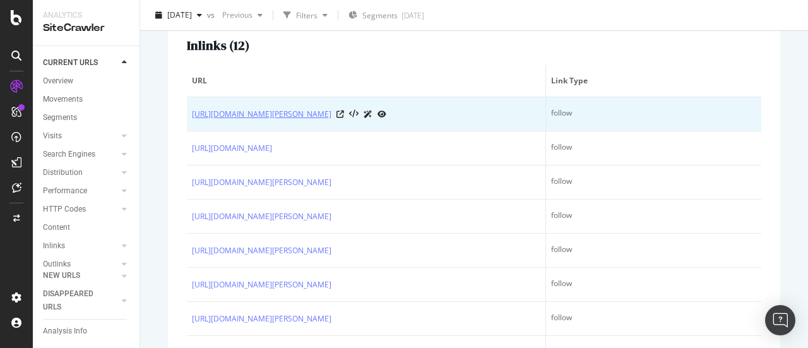
click at [318, 114] on link "[URL][DOMAIN_NAME]" at bounding box center [262, 114] width 140 height 13
drag, startPoint x: 188, startPoint y: 117, endPoint x: 346, endPoint y: 121, distance: 158.0
click at [346, 121] on td "https://www.drezzy.it/donna/borse?q=zucca" at bounding box center [366, 114] width 359 height 34
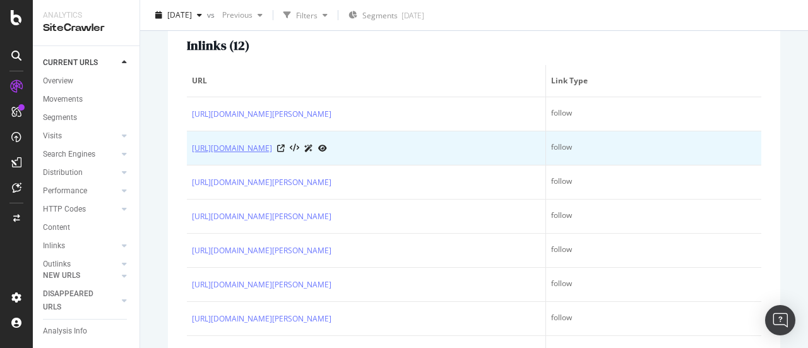
copy link "https://www.drezzy.it/donna/borse?q=zucca"
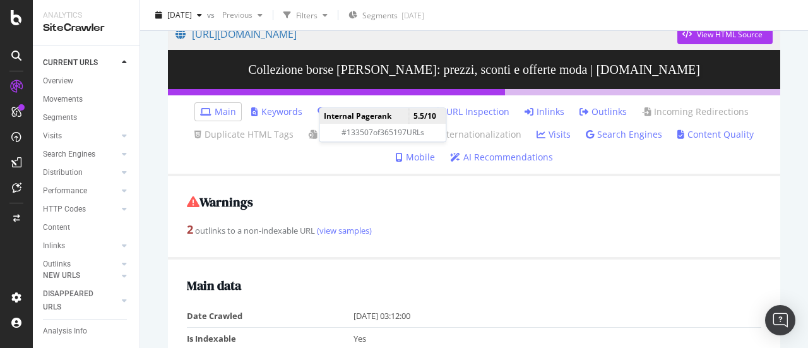
scroll to position [63, 0]
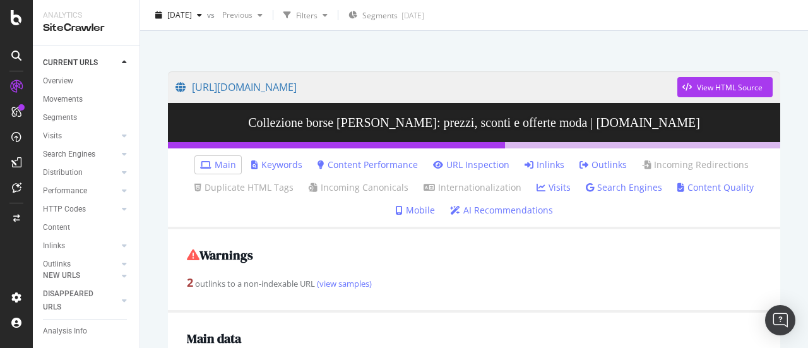
click at [538, 166] on link "Inlinks" at bounding box center [545, 165] width 40 height 13
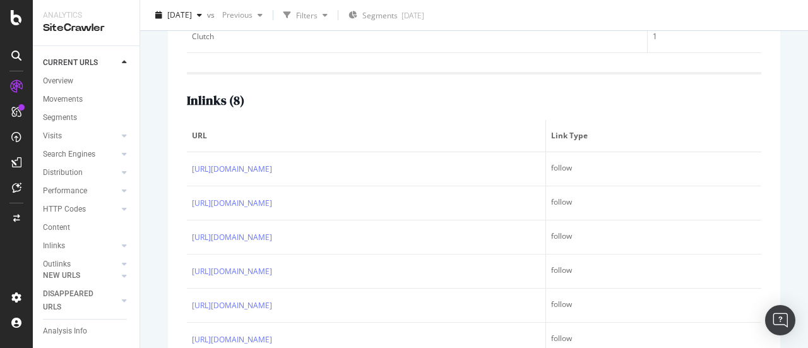
scroll to position [505, 0]
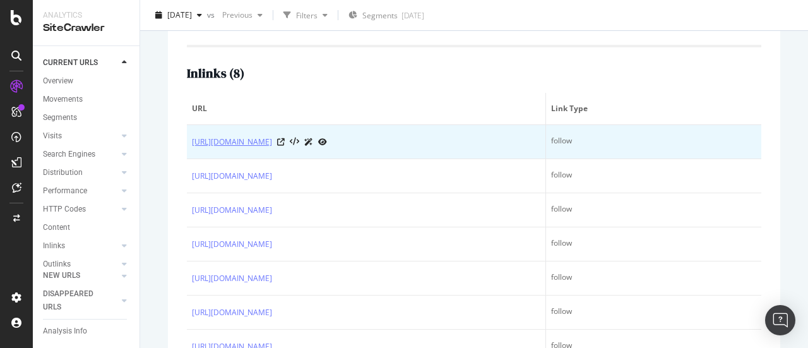
click at [272, 141] on link "[URL][DOMAIN_NAME]" at bounding box center [232, 142] width 80 height 13
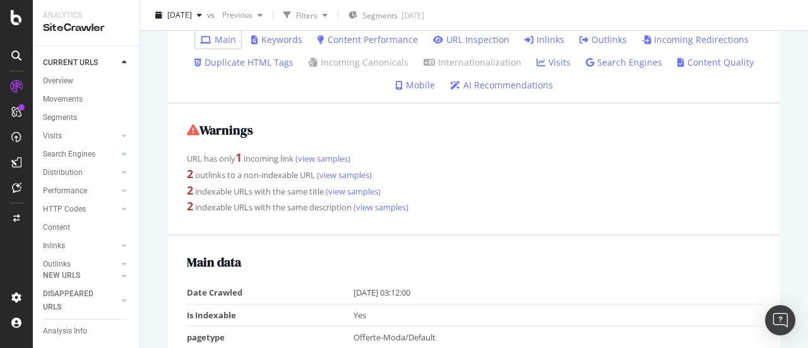
scroll to position [189, 0]
click at [321, 157] on link "(view samples)" at bounding box center [322, 157] width 57 height 11
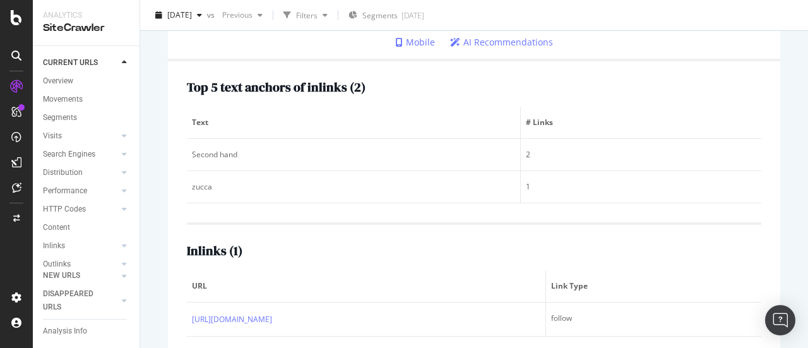
scroll to position [250, 0]
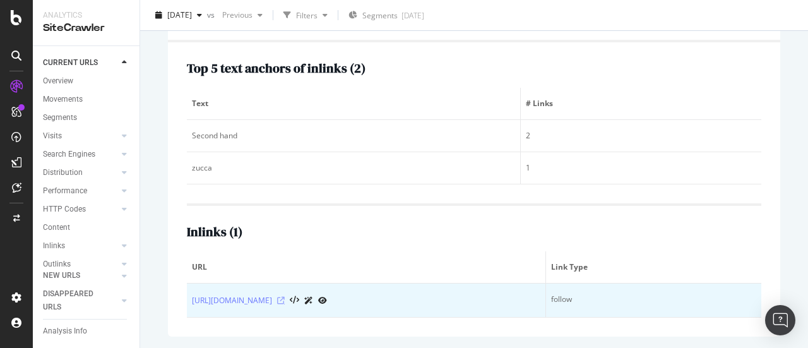
click at [285, 301] on icon at bounding box center [281, 301] width 8 height 8
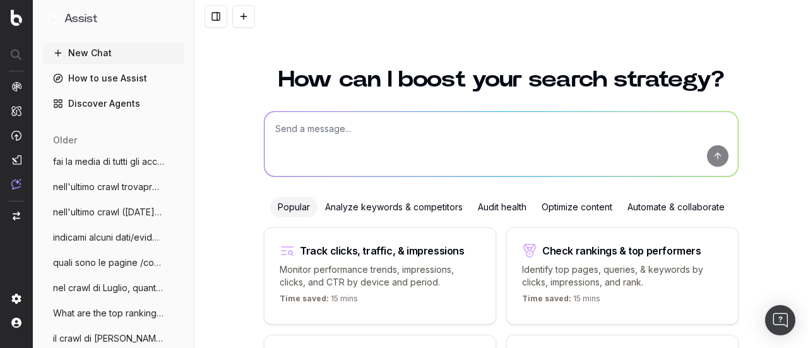
click at [338, 126] on textarea at bounding box center [502, 144] width 474 height 64
type textarea "i"
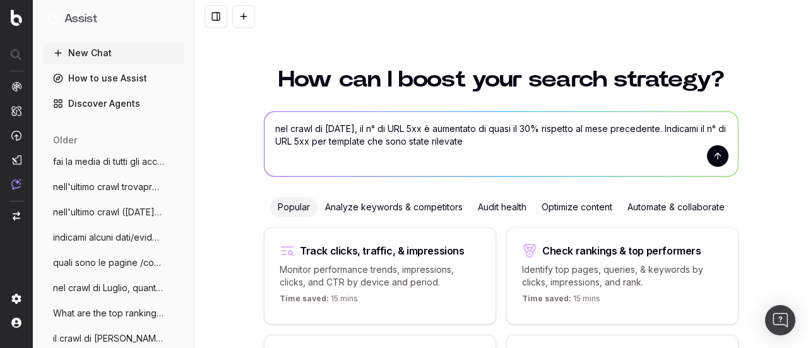
type textarea "nel crawl di [DATE], il n° di URL 5xx è aumentato di quasi il 30% rispetto al m…"
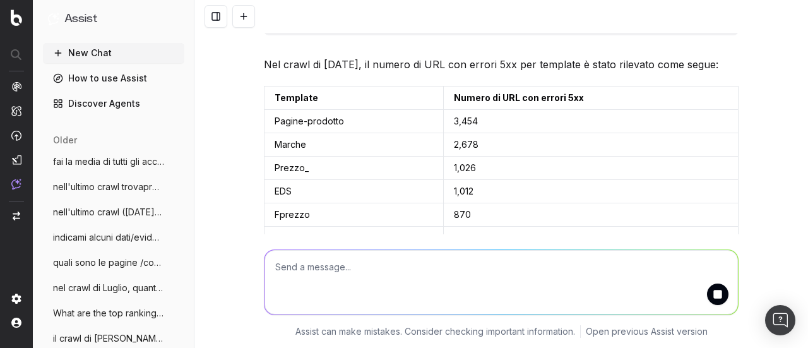
scroll to position [63, 0]
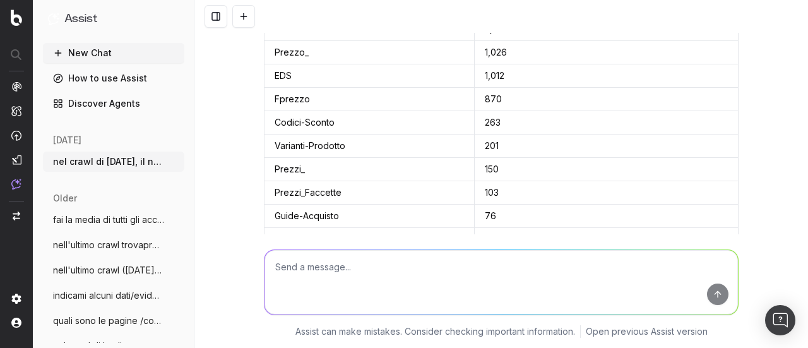
scroll to position [95, 0]
